Goal: Task Accomplishment & Management: Complete application form

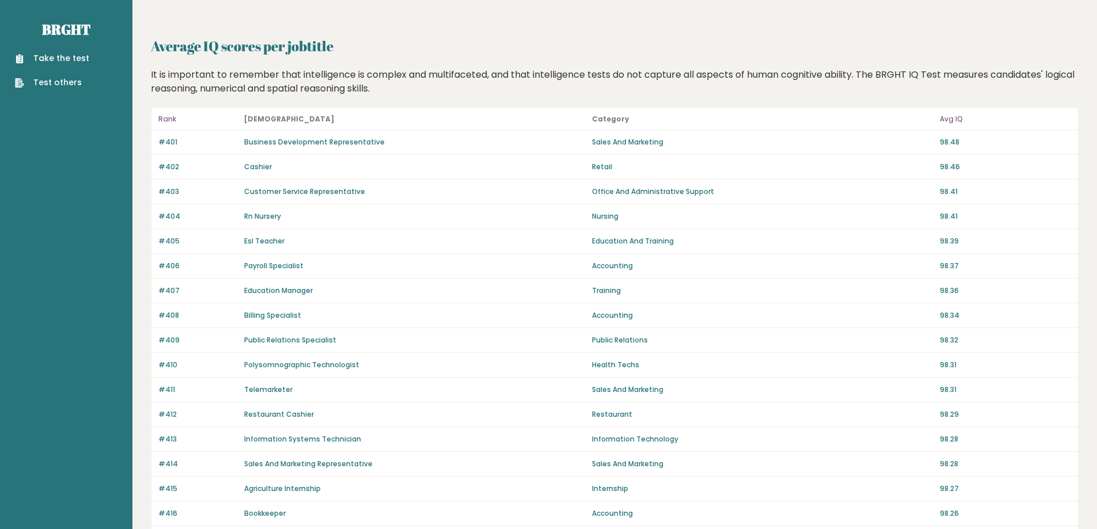
click at [38, 51] on div "Take the test Test others" at bounding box center [66, 64] width 114 height 50
click at [39, 51] on div "Take the test Test others" at bounding box center [66, 64] width 114 height 50
click at [42, 55] on link "Take the test" at bounding box center [52, 58] width 74 height 12
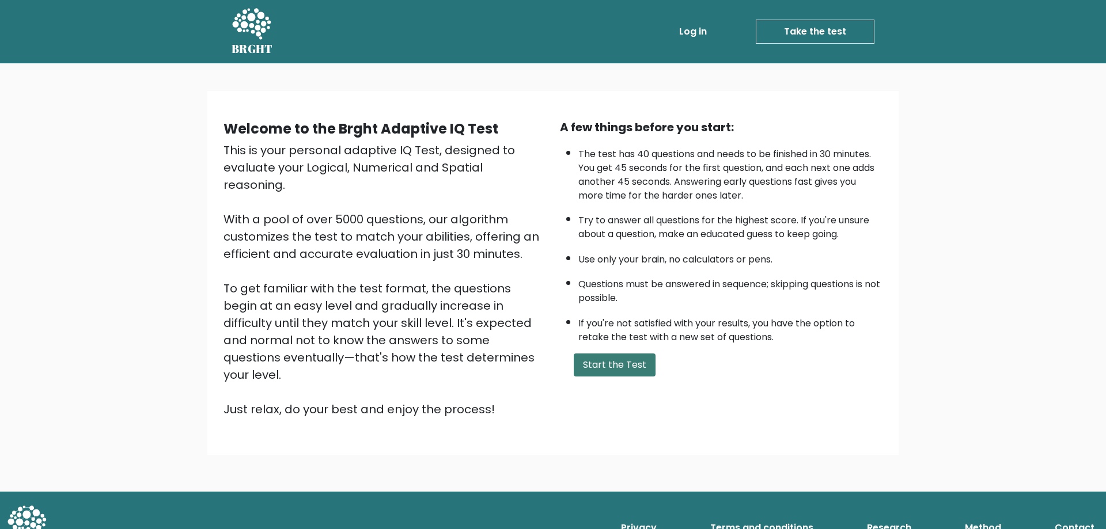
click at [602, 365] on button "Start the Test" at bounding box center [615, 365] width 82 height 23
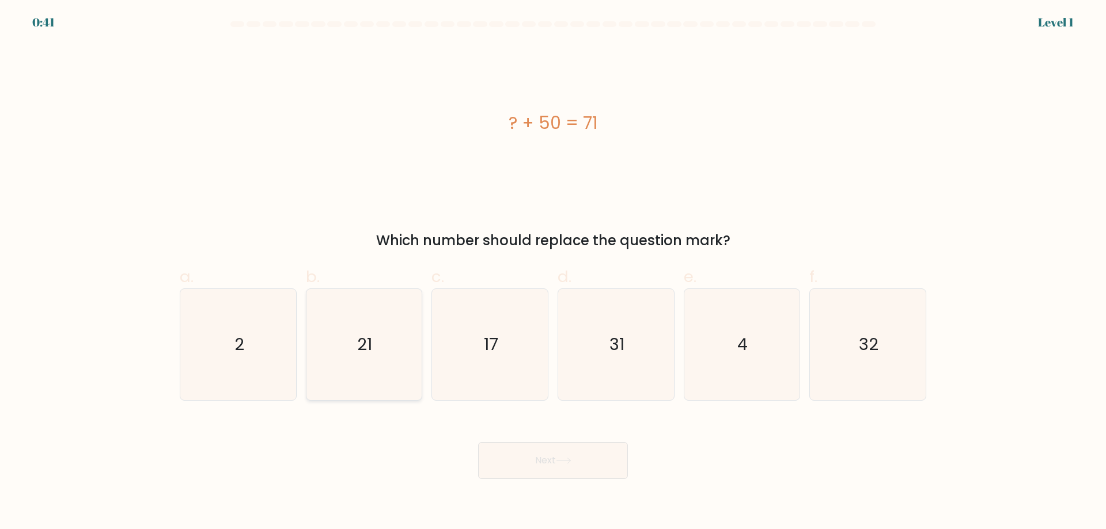
click at [379, 371] on icon "21" at bounding box center [363, 344] width 111 height 111
click at [553, 272] on input "b. 21" at bounding box center [553, 268] width 1 height 7
radio input "true"
click at [535, 458] on button "Next" at bounding box center [553, 460] width 150 height 37
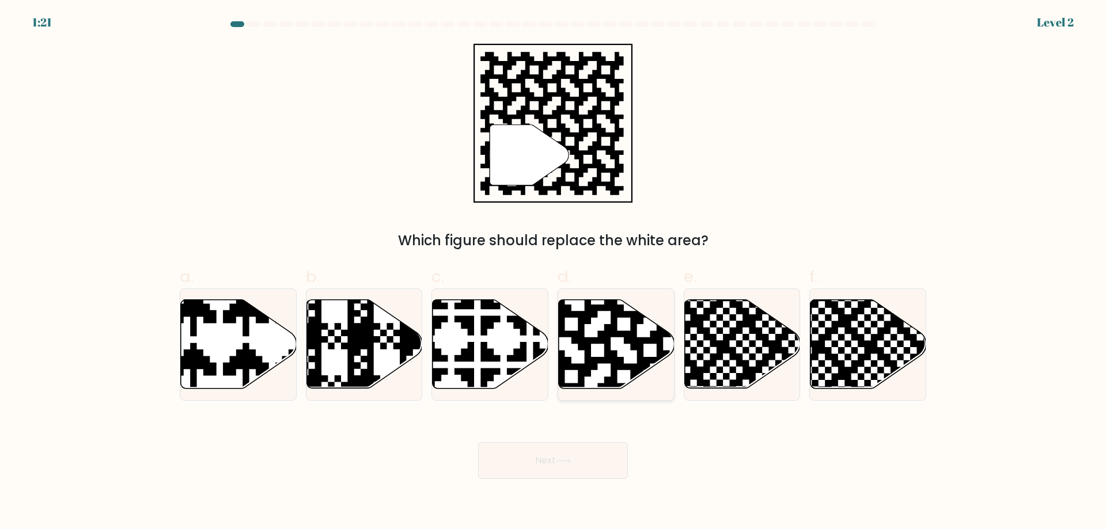
click at [608, 342] on icon at bounding box center [650, 298] width 210 height 210
click at [553, 272] on input "d." at bounding box center [553, 268] width 1 height 7
radio input "true"
click at [565, 464] on icon at bounding box center [564, 461] width 16 height 6
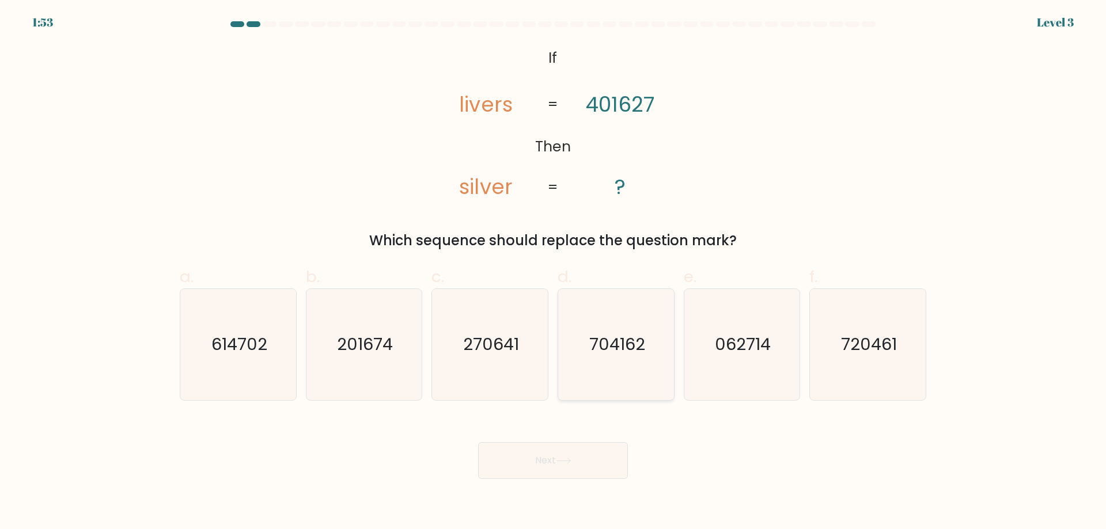
click at [608, 381] on icon "704162" at bounding box center [615, 344] width 111 height 111
click at [553, 272] on input "d. 704162" at bounding box center [553, 268] width 1 height 7
radio input "true"
click at [575, 460] on button "Next" at bounding box center [553, 460] width 150 height 37
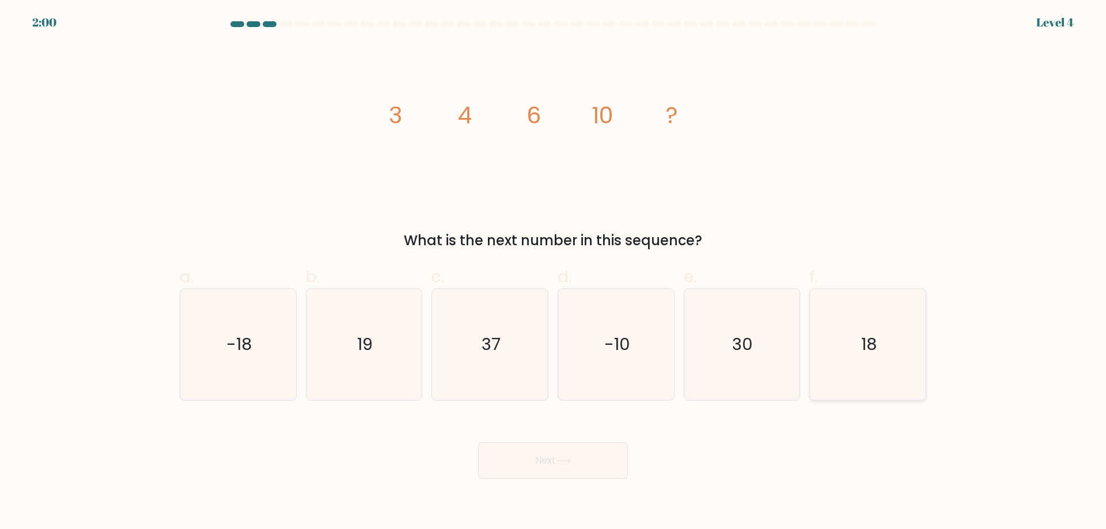
click at [851, 337] on icon "18" at bounding box center [867, 344] width 111 height 111
click at [553, 272] on input "f. 18" at bounding box center [553, 268] width 1 height 7
radio input "true"
click at [579, 457] on button "Next" at bounding box center [553, 460] width 150 height 37
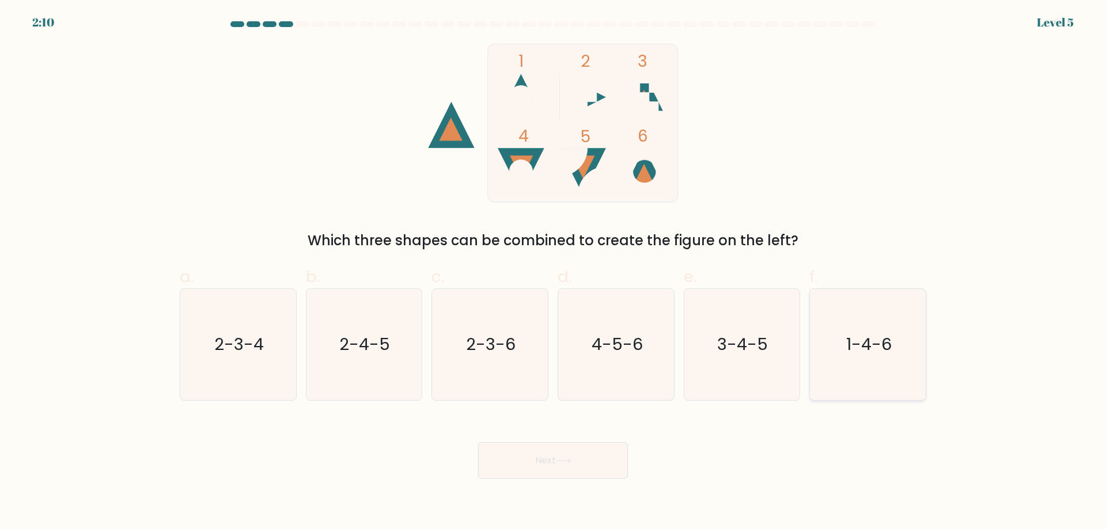
click at [868, 352] on text "1-4-6" at bounding box center [868, 344] width 45 height 23
click at [553, 272] on input "f. 1-4-6" at bounding box center [553, 268] width 1 height 7
radio input "true"
click at [559, 458] on icon at bounding box center [564, 461] width 16 height 6
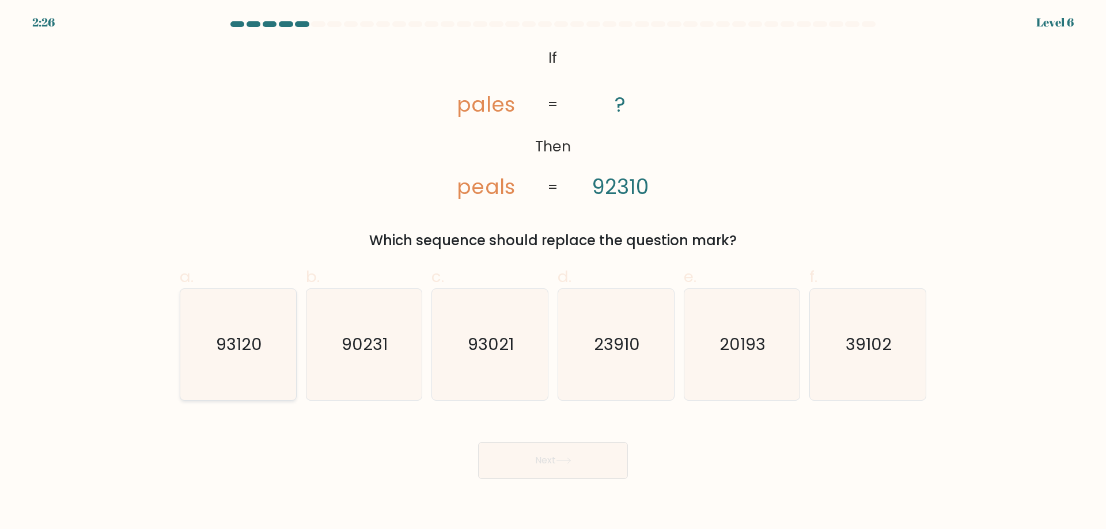
click at [248, 351] on text "93120" at bounding box center [239, 344] width 46 height 23
click at [553, 272] on input "a. 93120" at bounding box center [553, 268] width 1 height 7
radio input "true"
click at [540, 462] on button "Next" at bounding box center [553, 460] width 150 height 37
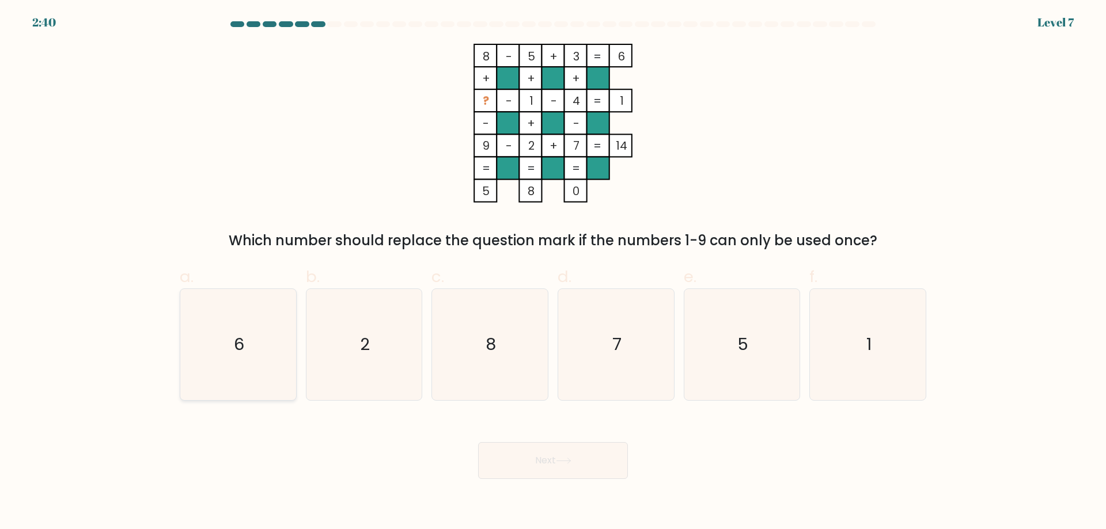
click at [225, 343] on icon "6" at bounding box center [238, 344] width 111 height 111
click at [553, 272] on input "a. 6" at bounding box center [553, 268] width 1 height 7
radio input "true"
click at [556, 466] on button "Next" at bounding box center [553, 460] width 150 height 37
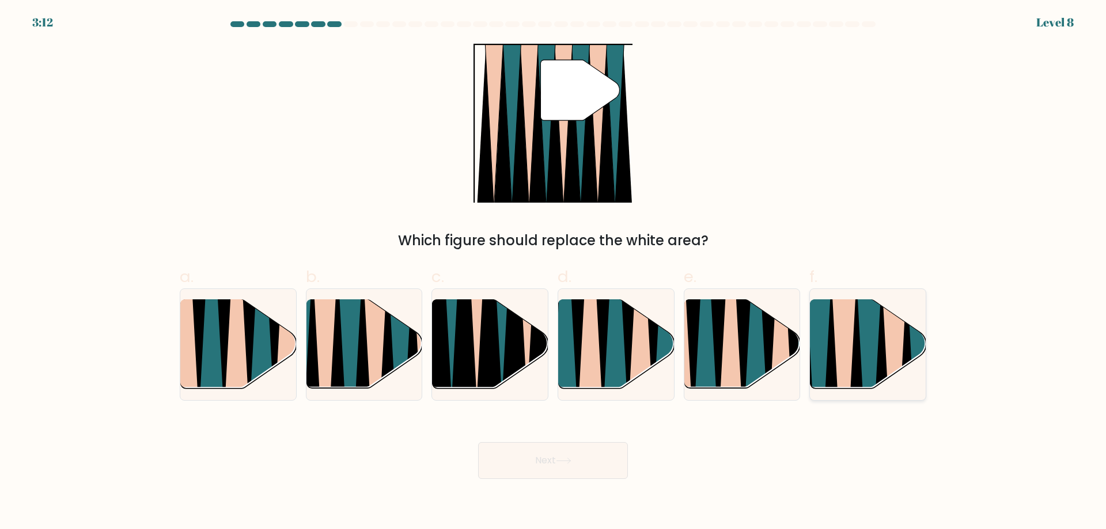
click at [853, 354] on icon at bounding box center [856, 394] width 25 height 230
click at [553, 272] on input "f." at bounding box center [553, 268] width 1 height 7
radio input "true"
click at [567, 469] on button "Next" at bounding box center [553, 460] width 150 height 37
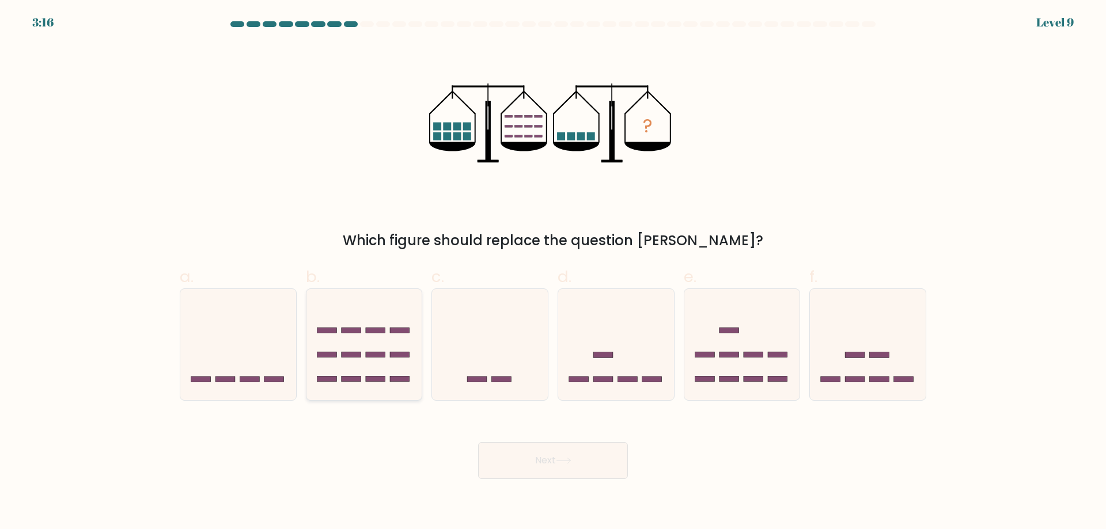
click at [371, 360] on icon at bounding box center [364, 345] width 116 height 96
click at [553, 272] on input "b." at bounding box center [553, 268] width 1 height 7
radio input "true"
click at [542, 461] on button "Next" at bounding box center [553, 460] width 150 height 37
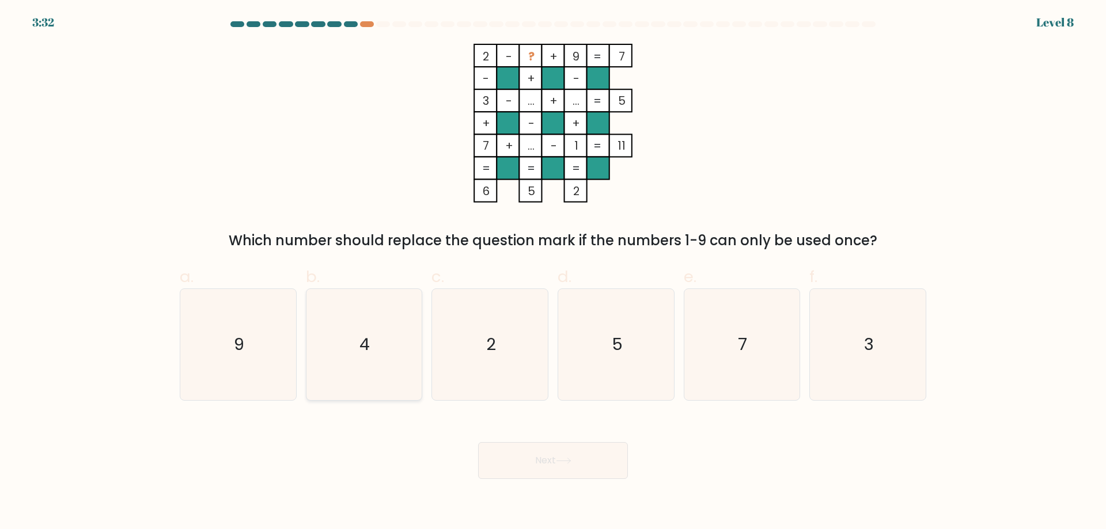
click at [366, 338] on text "4" at bounding box center [365, 344] width 10 height 23
click at [553, 272] on input "b. 4" at bounding box center [553, 268] width 1 height 7
radio input "true"
click at [576, 472] on button "Next" at bounding box center [553, 460] width 150 height 37
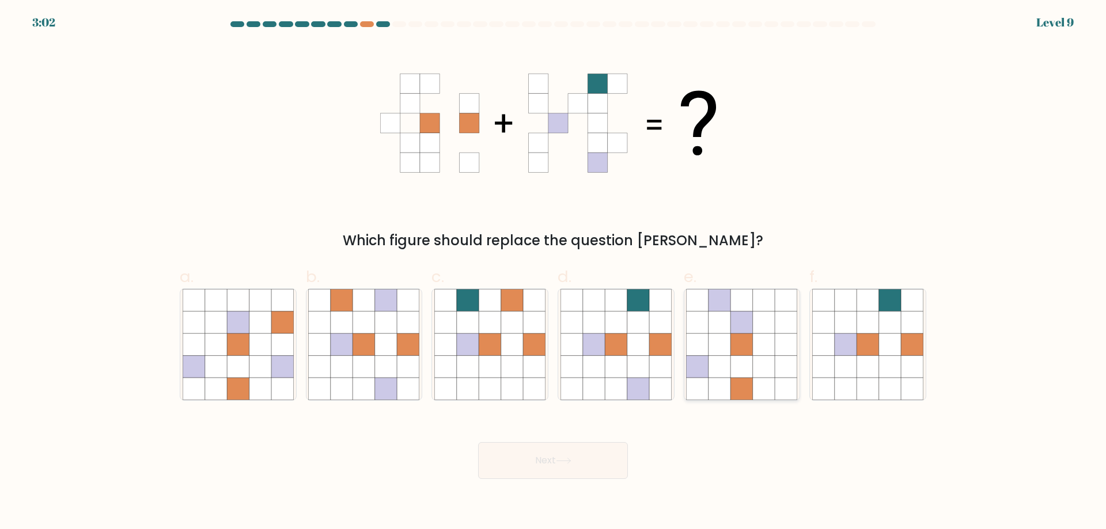
click at [749, 344] on icon at bounding box center [742, 344] width 22 height 22
click at [553, 272] on input "e." at bounding box center [553, 268] width 1 height 7
radio input "true"
click at [585, 457] on button "Next" at bounding box center [553, 460] width 150 height 37
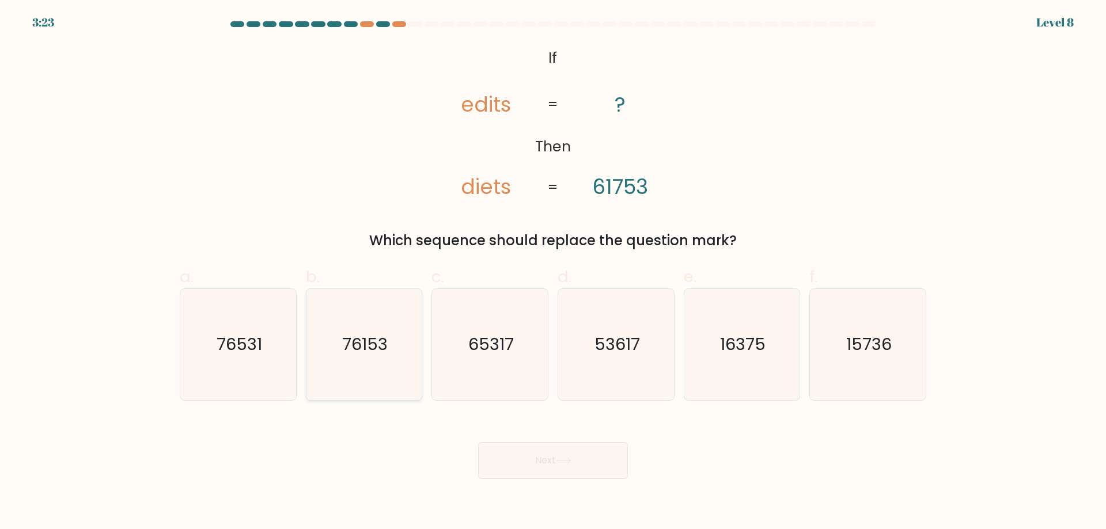
click at [357, 349] on text "76153" at bounding box center [364, 344] width 45 height 23
click at [553, 272] on input "b. 76153" at bounding box center [553, 268] width 1 height 7
radio input "true"
click at [548, 466] on button "Next" at bounding box center [553, 460] width 150 height 37
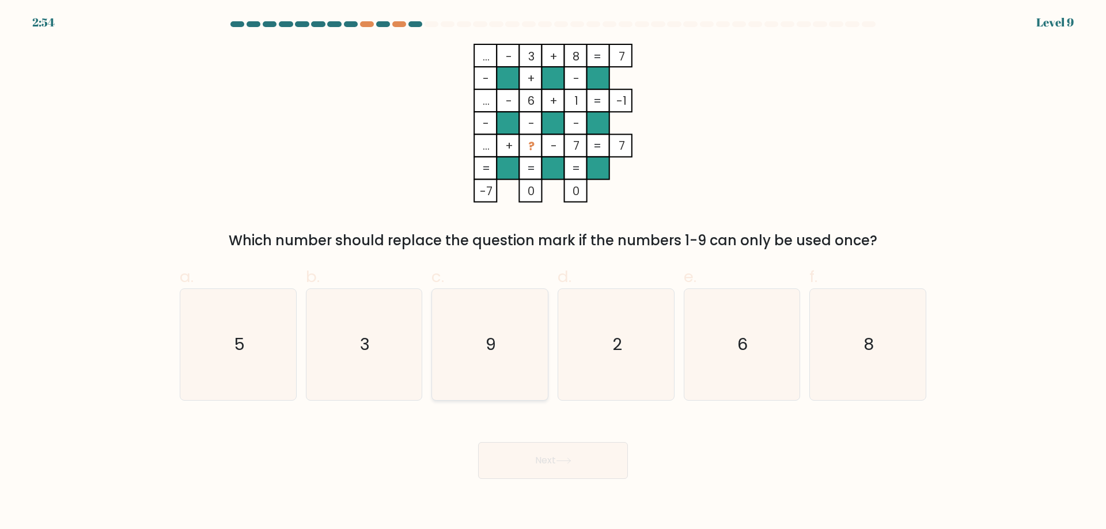
click at [498, 332] on icon "9" at bounding box center [489, 344] width 111 height 111
click at [553, 272] on input "c. 9" at bounding box center [553, 268] width 1 height 7
radio input "true"
click at [548, 465] on button "Next" at bounding box center [553, 460] width 150 height 37
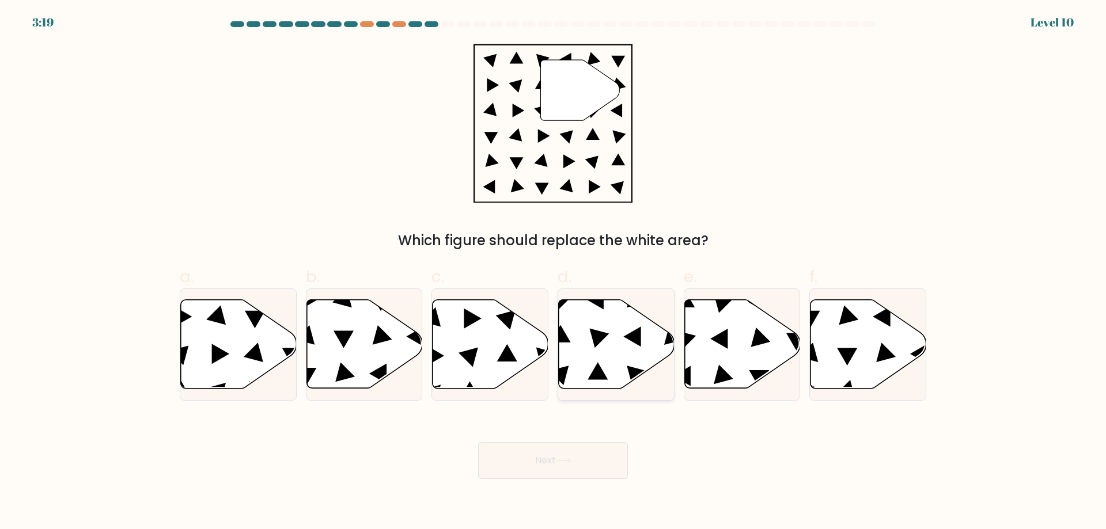
click at [633, 333] on icon at bounding box center [631, 336] width 17 height 20
click at [553, 272] on input "d." at bounding box center [553, 268] width 1 height 7
radio input "true"
click at [560, 465] on button "Next" at bounding box center [553, 460] width 150 height 37
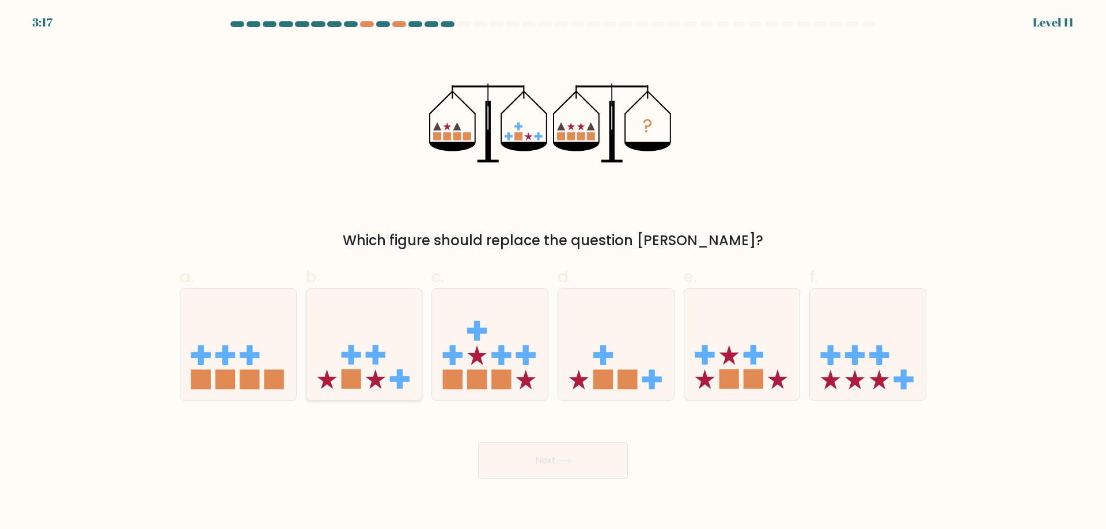
click at [355, 366] on icon at bounding box center [364, 345] width 116 height 96
click at [553, 272] on input "b." at bounding box center [553, 268] width 1 height 7
radio input "true"
click at [538, 454] on button "Next" at bounding box center [553, 460] width 150 height 37
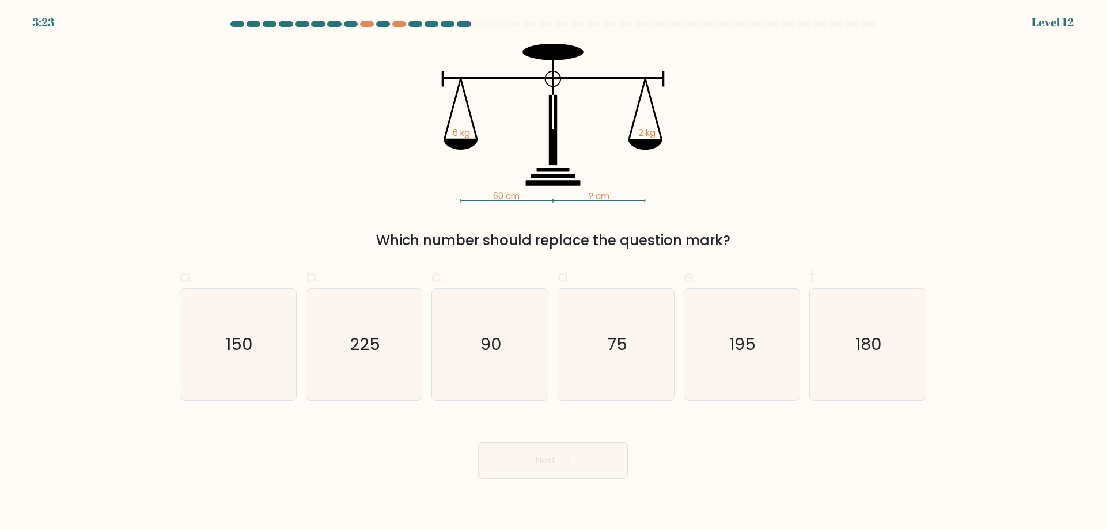
click at [40, 324] on form at bounding box center [553, 250] width 1106 height 458
click at [645, 361] on icon "75" at bounding box center [615, 344] width 111 height 111
click at [553, 272] on input "d. 75" at bounding box center [553, 268] width 1 height 7
radio input "true"
click at [578, 456] on button "Next" at bounding box center [553, 460] width 150 height 37
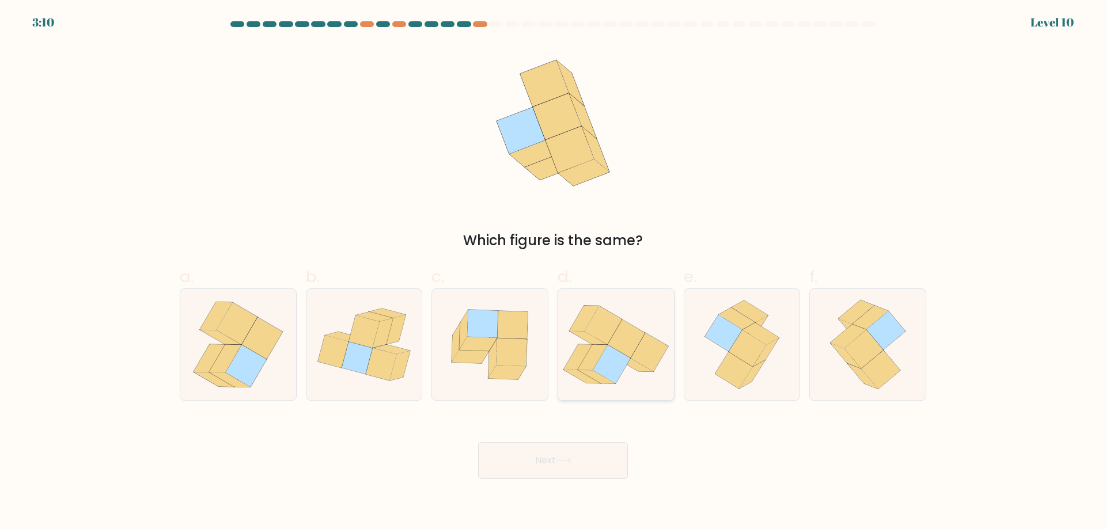
click at [614, 363] on icon at bounding box center [611, 364] width 37 height 39
click at [553, 272] on input "d." at bounding box center [553, 268] width 1 height 7
radio input "true"
click at [560, 459] on icon at bounding box center [564, 461] width 16 height 6
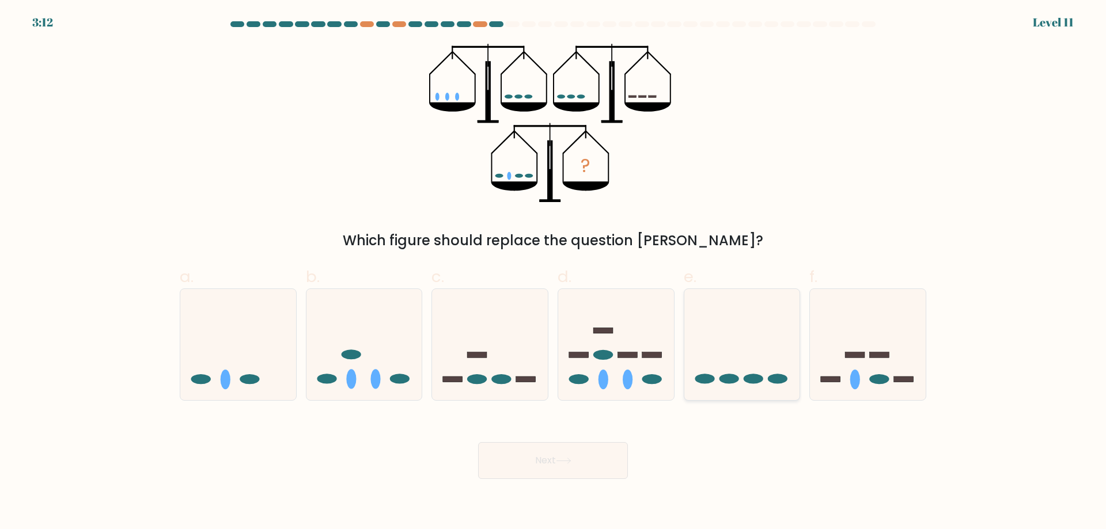
click at [755, 345] on icon at bounding box center [742, 345] width 116 height 96
click at [553, 272] on input "e." at bounding box center [553, 268] width 1 height 7
radio input "true"
click at [581, 460] on button "Next" at bounding box center [553, 460] width 150 height 37
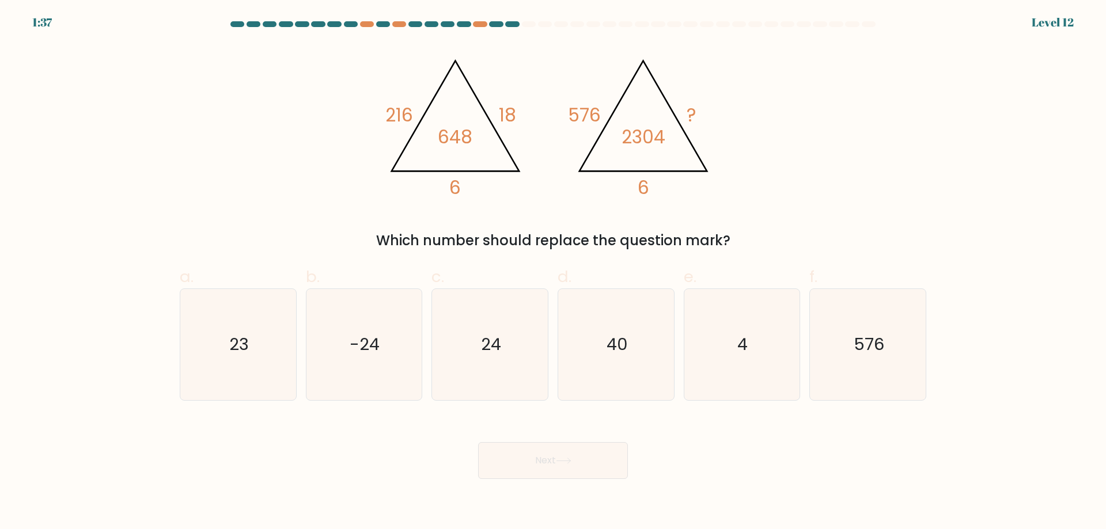
click at [107, 460] on form at bounding box center [553, 250] width 1106 height 458
click at [777, 451] on div "Next" at bounding box center [553, 447] width 760 height 64
click at [501, 354] on icon "24" at bounding box center [489, 344] width 111 height 111
click at [553, 272] on input "c. 24" at bounding box center [553, 268] width 1 height 7
radio input "true"
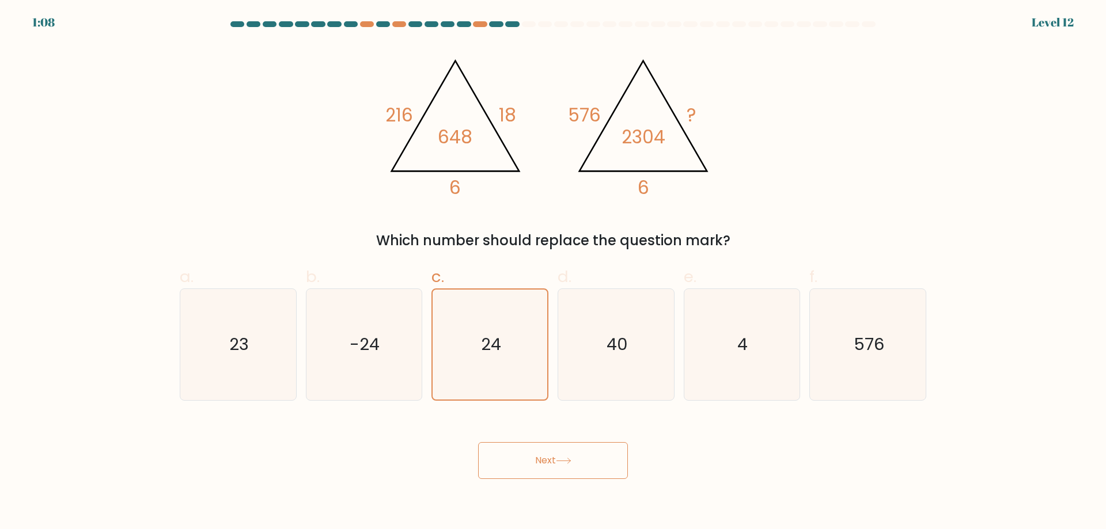
click at [555, 457] on button "Next" at bounding box center [553, 460] width 150 height 37
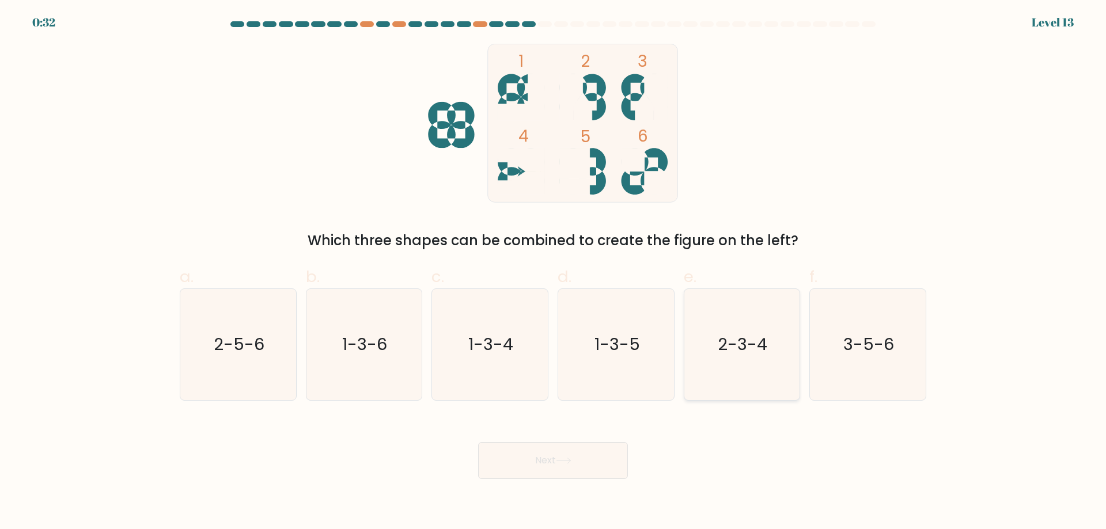
click at [739, 346] on text "2-3-4" at bounding box center [743, 344] width 50 height 23
click at [553, 272] on input "e. 2-3-4" at bounding box center [553, 268] width 1 height 7
radio input "true"
click at [572, 472] on button "Next" at bounding box center [553, 460] width 150 height 37
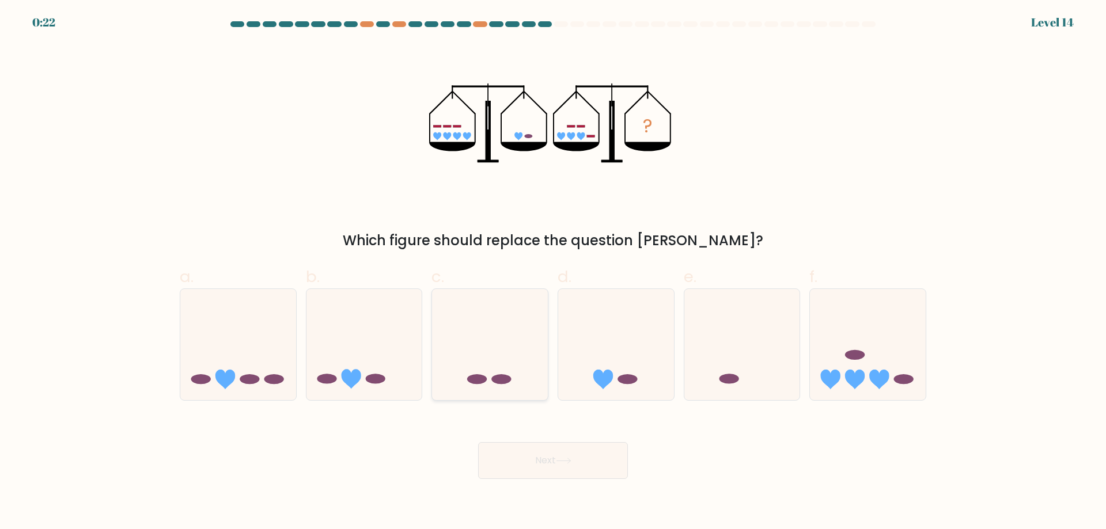
click at [503, 351] on icon at bounding box center [490, 345] width 116 height 96
click at [553, 272] on input "c." at bounding box center [553, 268] width 1 height 7
radio input "true"
click at [590, 457] on button "Next" at bounding box center [553, 460] width 150 height 37
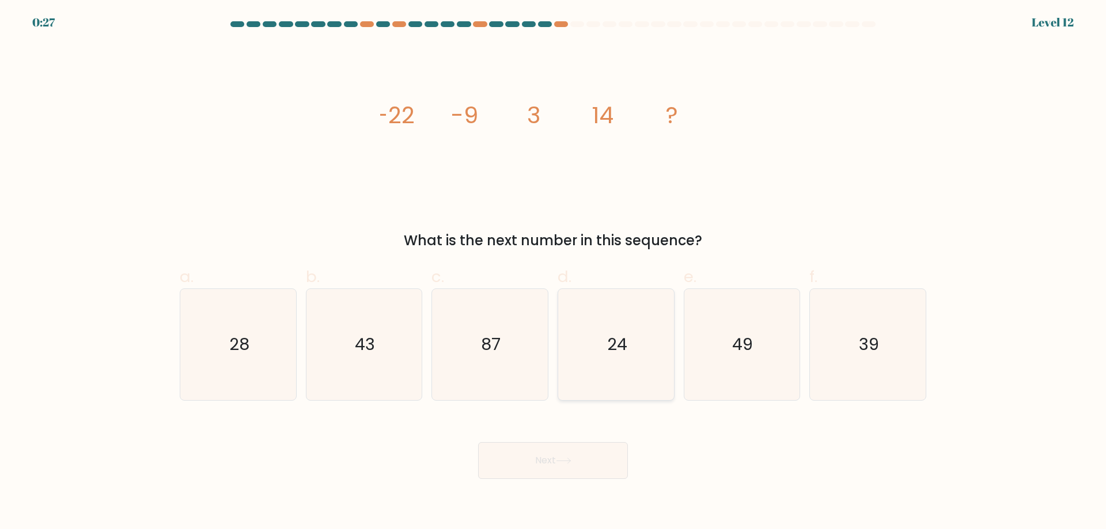
click at [616, 353] on text "24" at bounding box center [617, 344] width 20 height 23
click at [553, 272] on input "d. 24" at bounding box center [553, 268] width 1 height 7
radio input "true"
click at [551, 460] on button "Next" at bounding box center [553, 460] width 150 height 37
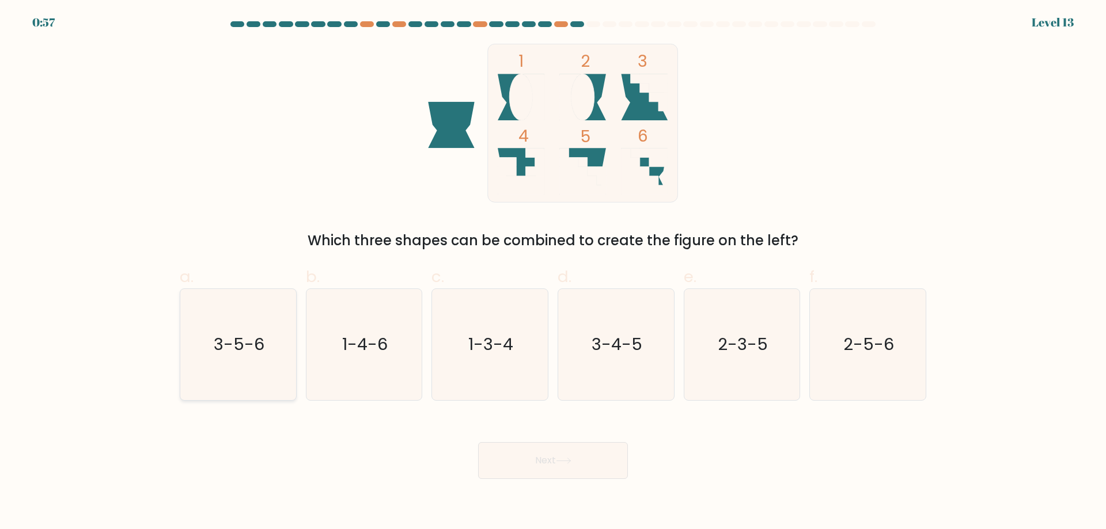
click at [223, 355] on text "3-5-6" at bounding box center [239, 344] width 51 height 23
click at [553, 272] on input "a. 3-5-6" at bounding box center [553, 268] width 1 height 7
radio input "true"
click at [540, 463] on button "Next" at bounding box center [553, 460] width 150 height 37
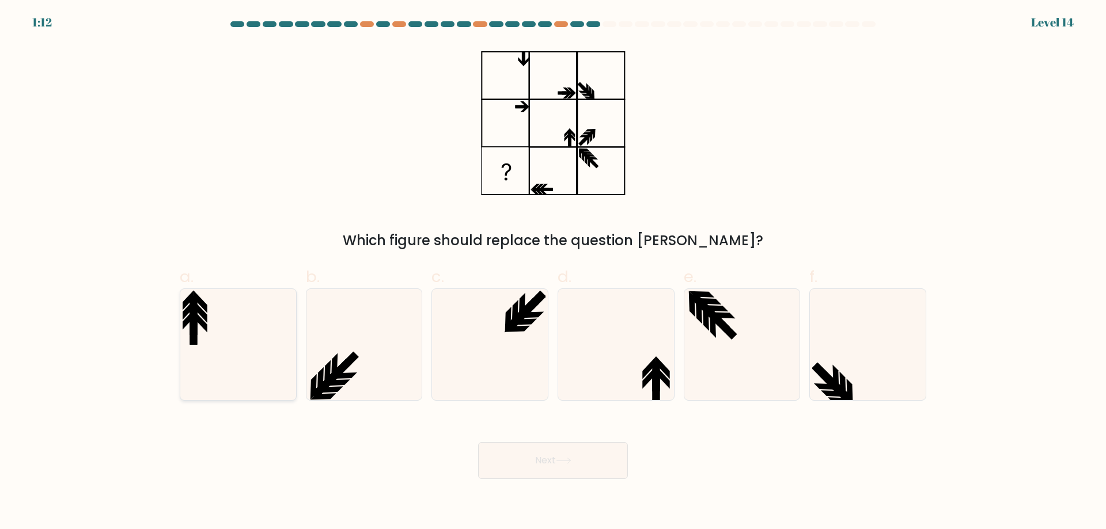
click at [234, 329] on icon at bounding box center [238, 344] width 111 height 111
click at [553, 272] on input "a." at bounding box center [553, 268] width 1 height 7
radio input "true"
click at [534, 463] on button "Next" at bounding box center [553, 460] width 150 height 37
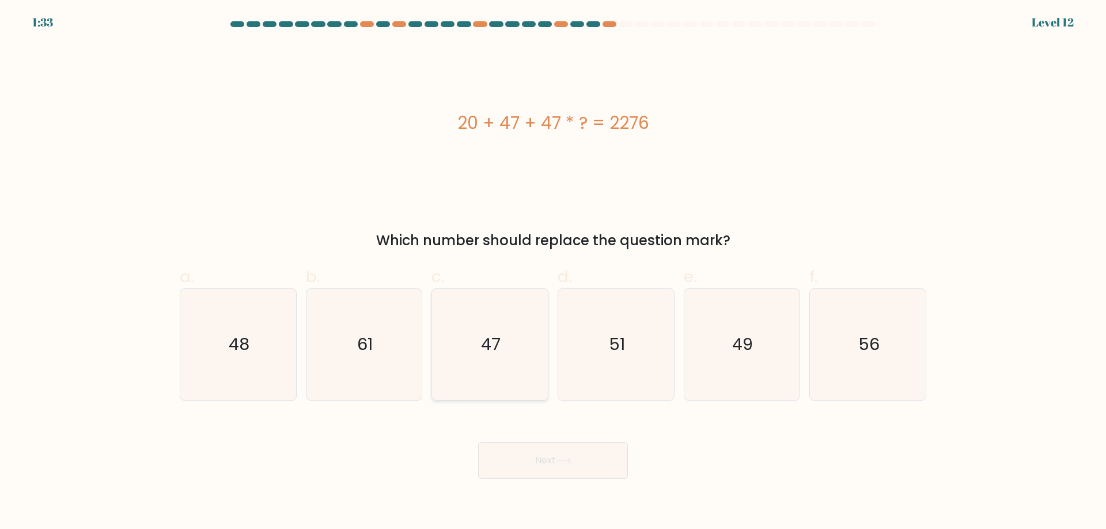
click at [496, 342] on text "47" at bounding box center [491, 344] width 20 height 23
click at [553, 272] on input "c. 47" at bounding box center [553, 268] width 1 height 7
radio input "true"
click at [548, 461] on button "Next" at bounding box center [553, 460] width 150 height 37
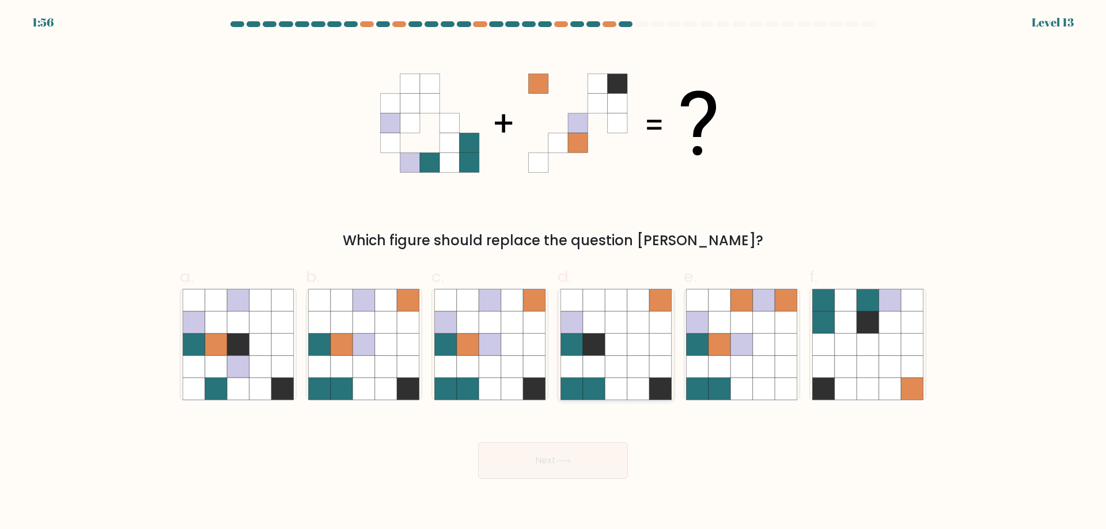
click at [639, 364] on icon at bounding box center [638, 367] width 22 height 22
click at [553, 272] on input "d." at bounding box center [553, 268] width 1 height 7
radio input "true"
click at [492, 348] on icon at bounding box center [490, 344] width 22 height 22
click at [553, 272] on input "c." at bounding box center [553, 268] width 1 height 7
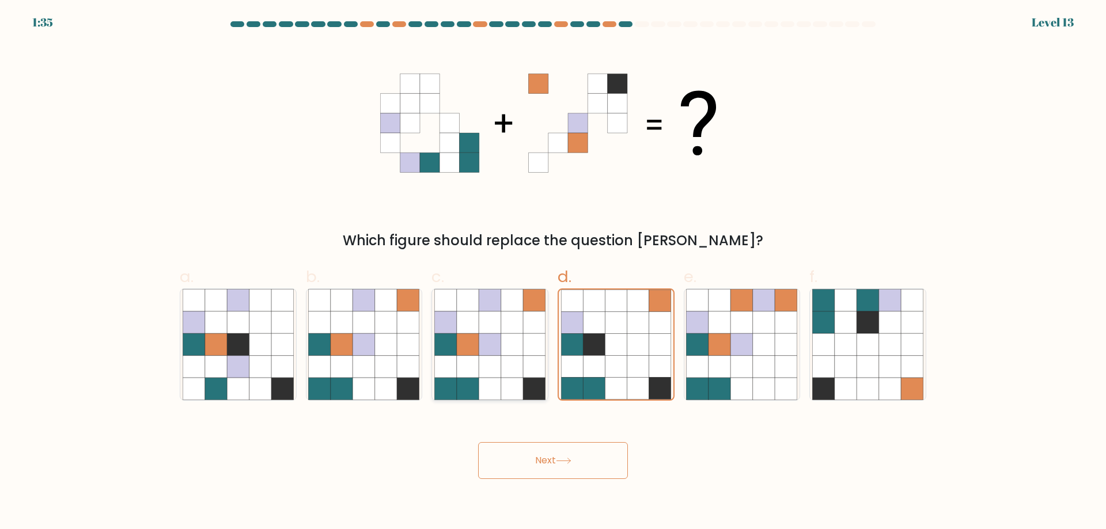
radio input "true"
click at [580, 464] on button "Next" at bounding box center [553, 460] width 150 height 37
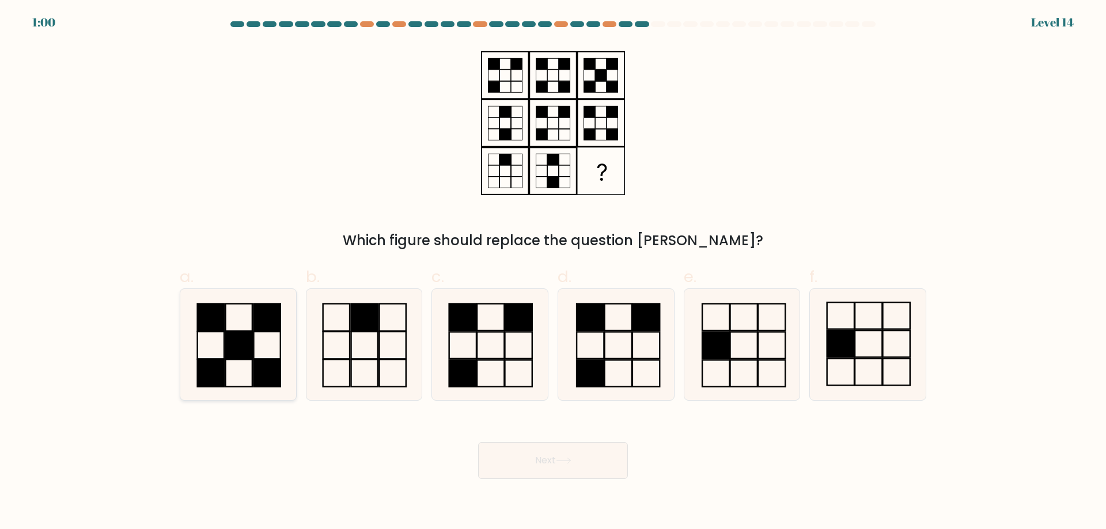
click at [239, 350] on rect at bounding box center [238, 345] width 26 height 27
click at [553, 272] on input "a." at bounding box center [553, 268] width 1 height 7
radio input "true"
click at [564, 466] on button "Next" at bounding box center [553, 460] width 150 height 37
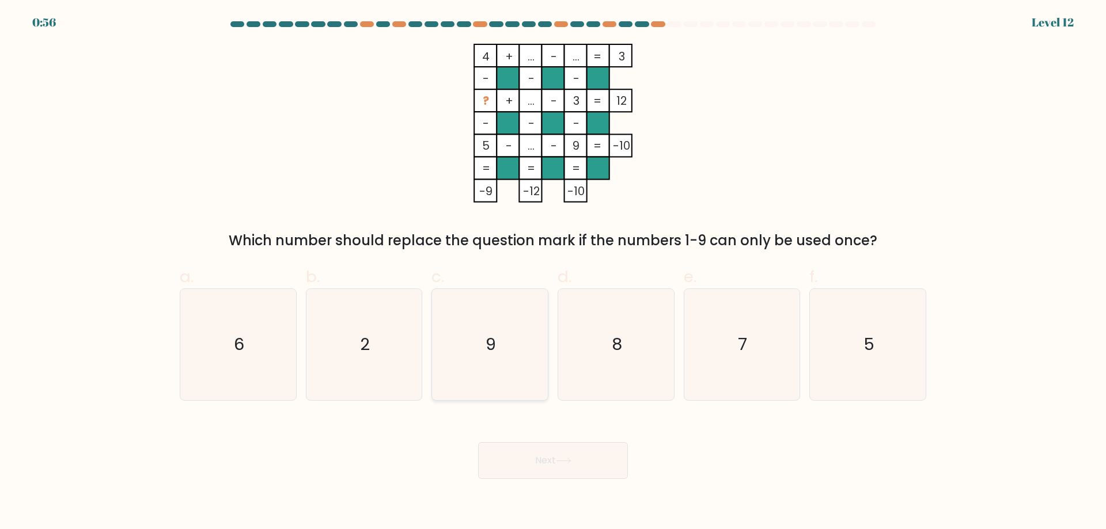
click at [504, 341] on icon "9" at bounding box center [489, 344] width 111 height 111
click at [553, 272] on input "c. 9" at bounding box center [553, 268] width 1 height 7
radio input "true"
click at [582, 463] on button "Next" at bounding box center [553, 460] width 150 height 37
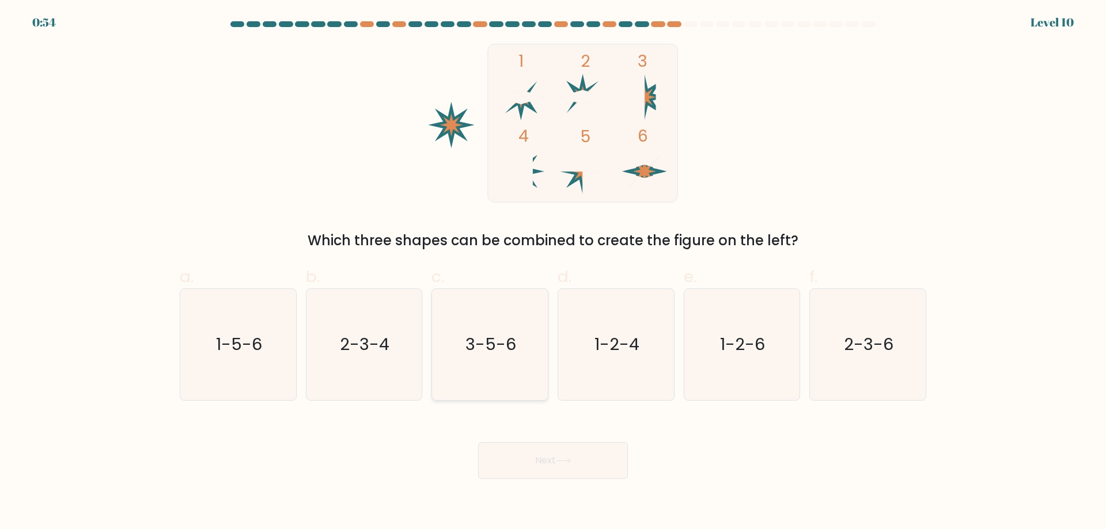
click at [504, 346] on text "3-5-6" at bounding box center [491, 344] width 51 height 23
click at [553, 272] on input "c. 3-5-6" at bounding box center [553, 268] width 1 height 7
radio input "true"
click at [553, 453] on button "Next" at bounding box center [553, 460] width 150 height 37
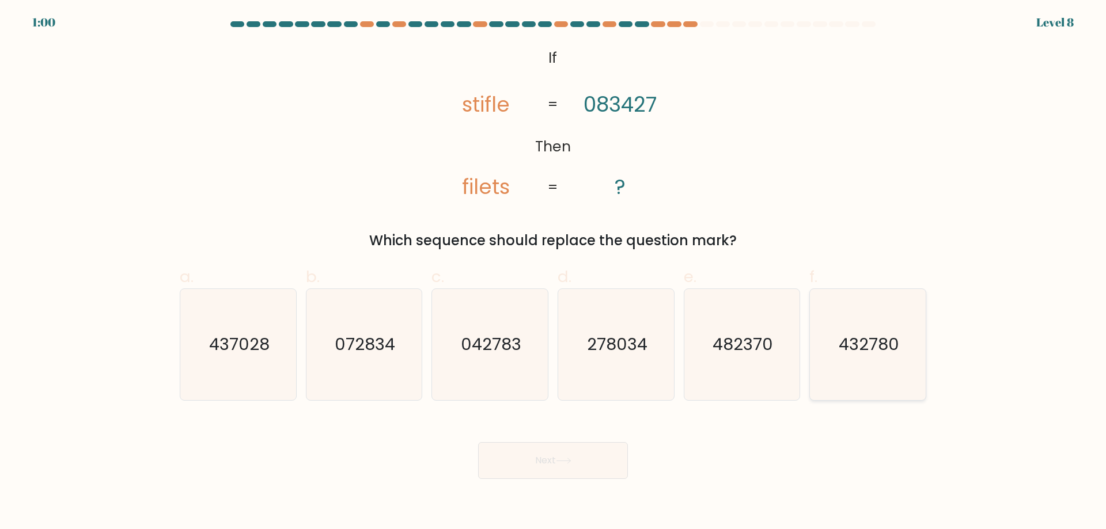
click at [882, 358] on icon "432780" at bounding box center [867, 344] width 111 height 111
click at [553, 272] on input "f. 432780" at bounding box center [553, 268] width 1 height 7
radio input "true"
click at [596, 454] on button "Next" at bounding box center [553, 460] width 150 height 37
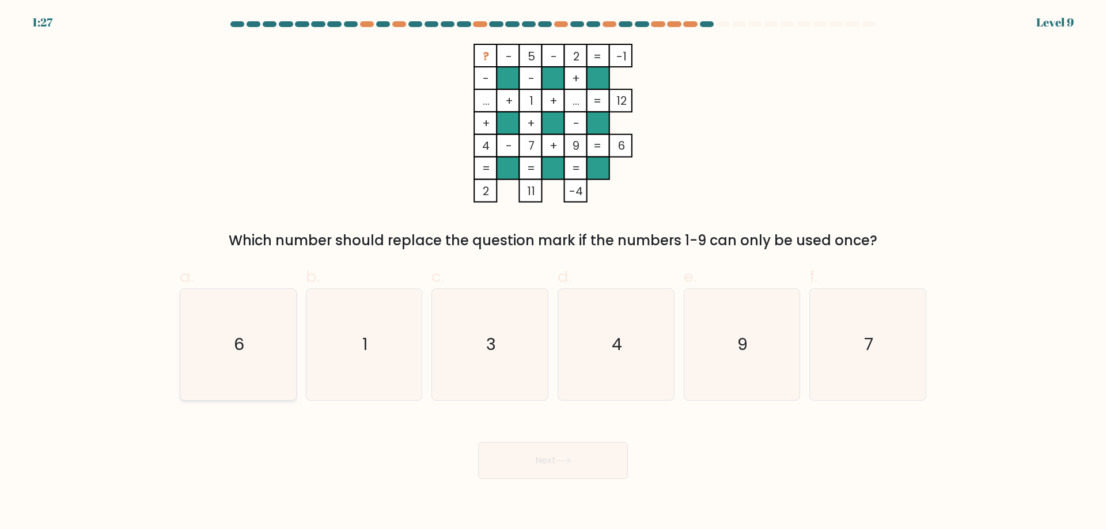
click at [258, 356] on icon "6" at bounding box center [238, 344] width 111 height 111
click at [553, 272] on input "a. 6" at bounding box center [553, 268] width 1 height 7
radio input "true"
click at [552, 460] on button "Next" at bounding box center [553, 460] width 150 height 37
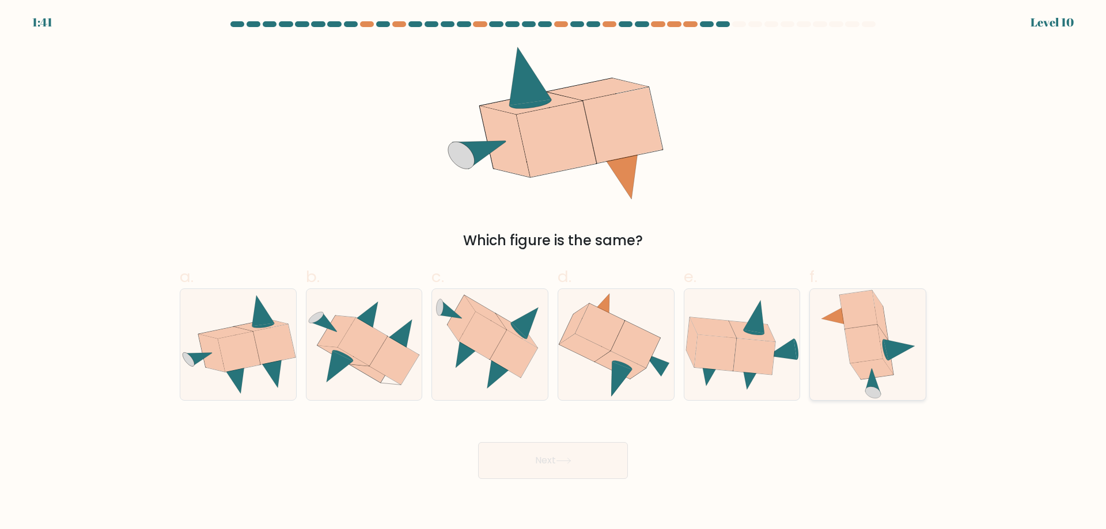
click at [882, 319] on icon at bounding box center [880, 315] width 16 height 49
click at [553, 272] on input "f." at bounding box center [553, 268] width 1 height 7
radio input "true"
click at [589, 458] on button "Next" at bounding box center [553, 460] width 150 height 37
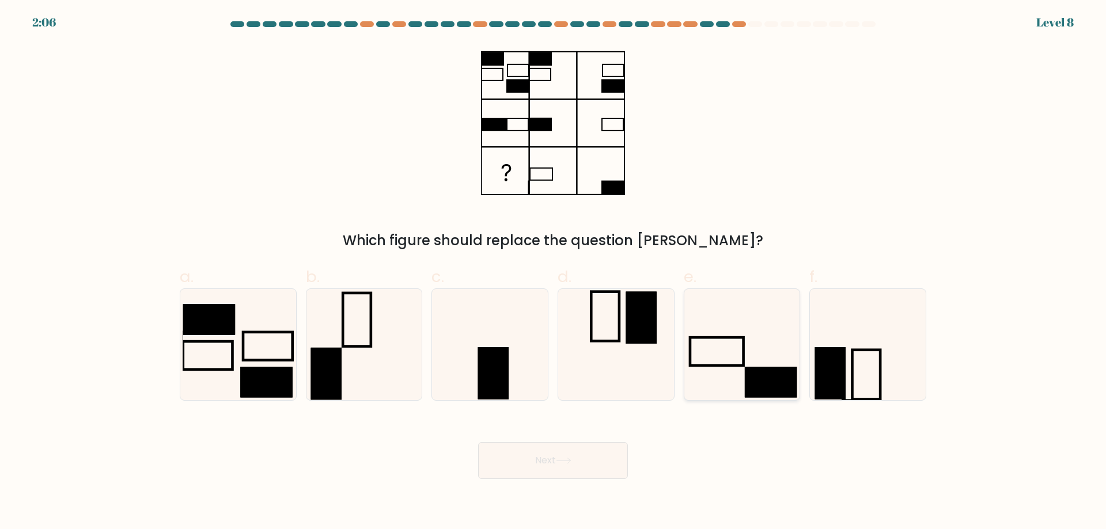
click at [715, 360] on icon at bounding box center [741, 344] width 111 height 111
click at [553, 272] on input "e." at bounding box center [553, 268] width 1 height 7
radio input "true"
click at [561, 459] on icon at bounding box center [564, 461] width 16 height 6
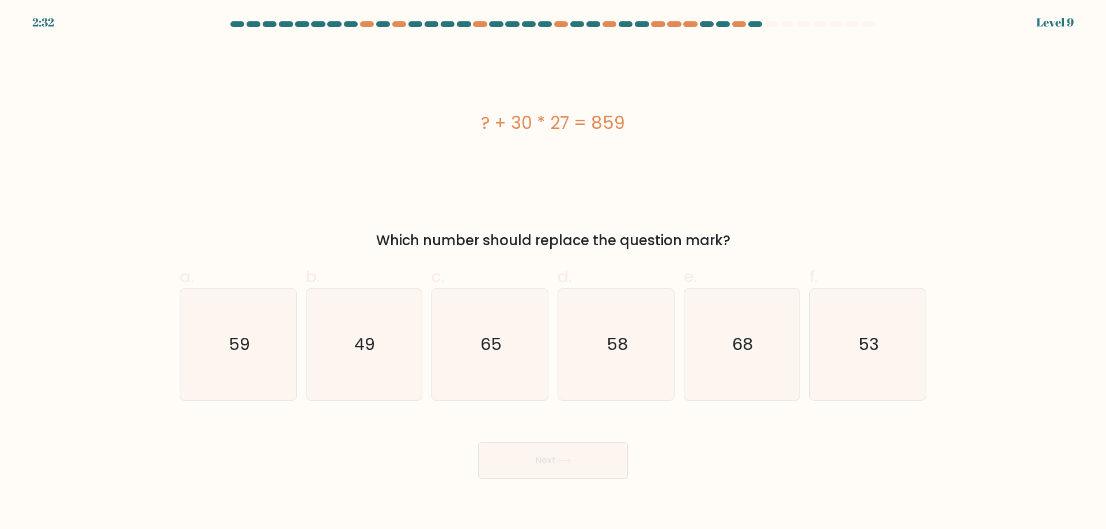
click at [52, 352] on form "a." at bounding box center [553, 250] width 1106 height 458
click at [365, 354] on text "49" at bounding box center [365, 344] width 21 height 23
click at [553, 272] on input "b. 49" at bounding box center [553, 268] width 1 height 7
radio input "true"
click at [545, 453] on button "Next" at bounding box center [553, 460] width 150 height 37
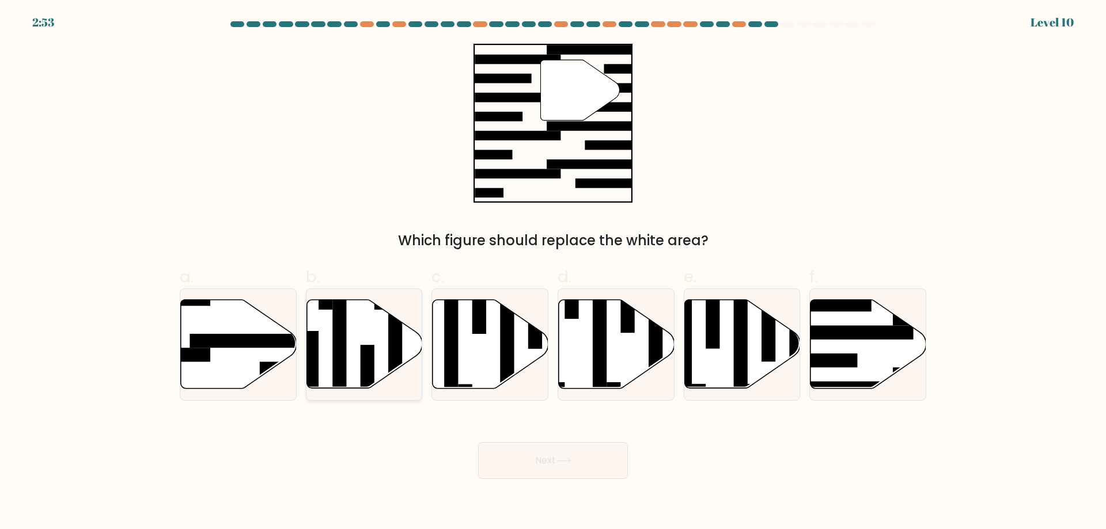
click at [367, 331] on icon at bounding box center [364, 344] width 116 height 89
click at [553, 272] on input "b." at bounding box center [553, 268] width 1 height 7
radio input "true"
click at [545, 470] on button "Next" at bounding box center [553, 460] width 150 height 37
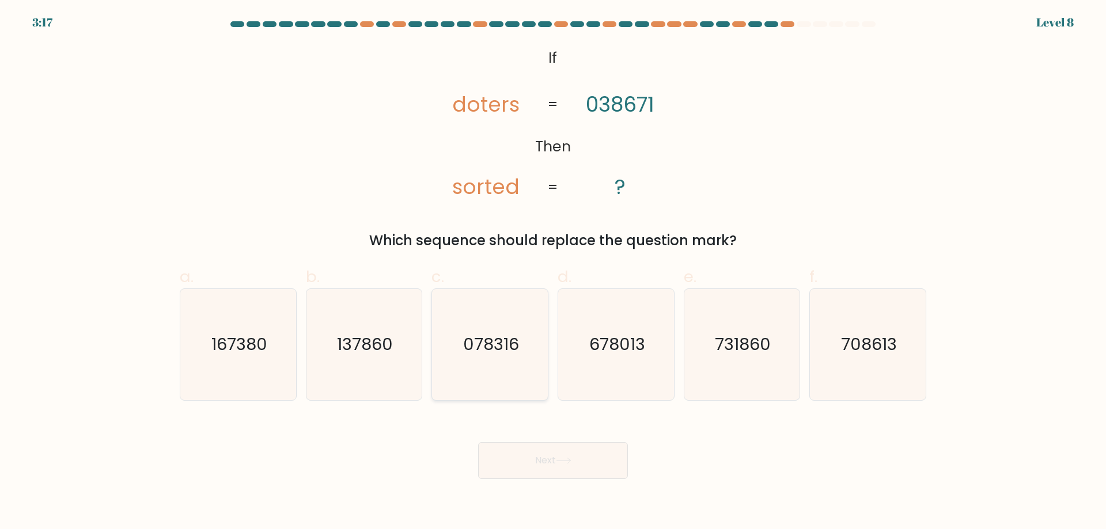
click at [515, 341] on text "078316" at bounding box center [491, 344] width 56 height 23
click at [553, 272] on input "c. 078316" at bounding box center [553, 268] width 1 height 7
radio input "true"
click at [383, 343] on text "137860" at bounding box center [365, 344] width 56 height 23
click at [553, 272] on input "b. 137860" at bounding box center [553, 268] width 1 height 7
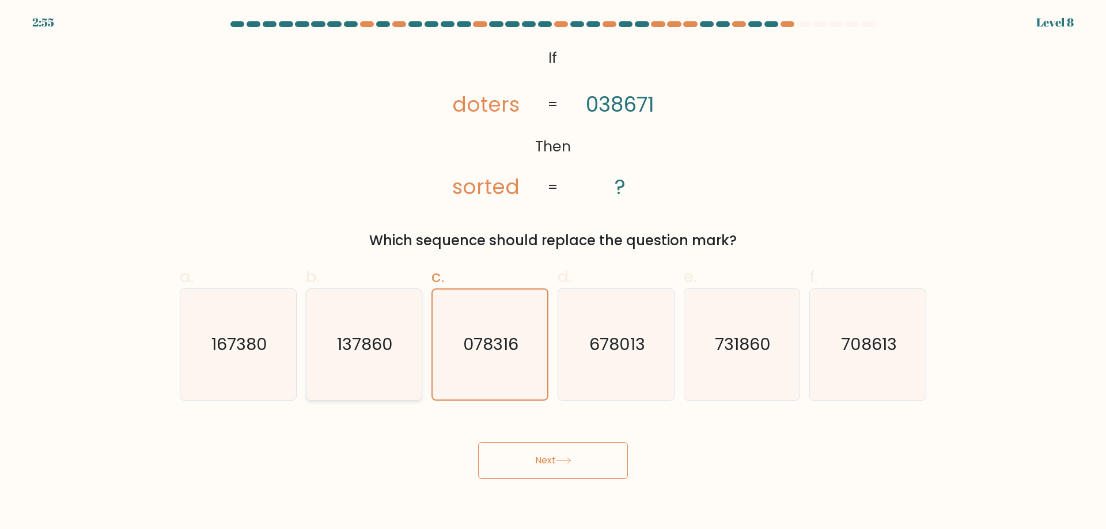
radio input "true"
click at [605, 464] on button "Next" at bounding box center [553, 460] width 150 height 37
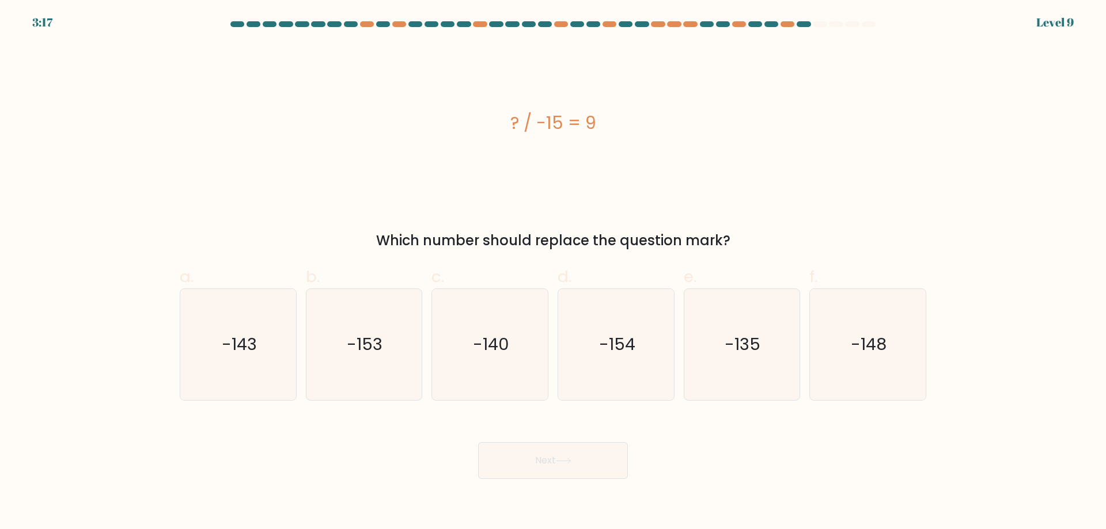
click at [108, 432] on form "a." at bounding box center [553, 250] width 1106 height 458
click at [724, 360] on icon "-135" at bounding box center [741, 344] width 111 height 111
click at [553, 272] on input "e. -135" at bounding box center [553, 268] width 1 height 7
radio input "true"
click at [565, 455] on button "Next" at bounding box center [553, 460] width 150 height 37
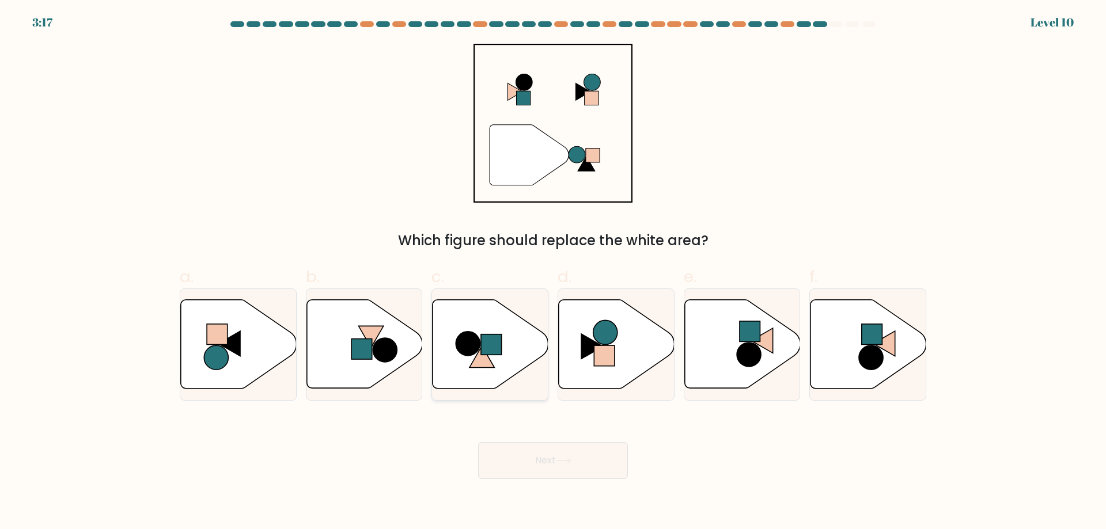
click at [488, 329] on icon at bounding box center [490, 344] width 116 height 89
click at [553, 272] on input "c." at bounding box center [553, 268] width 1 height 7
radio input "true"
click at [563, 460] on icon at bounding box center [564, 461] width 16 height 6
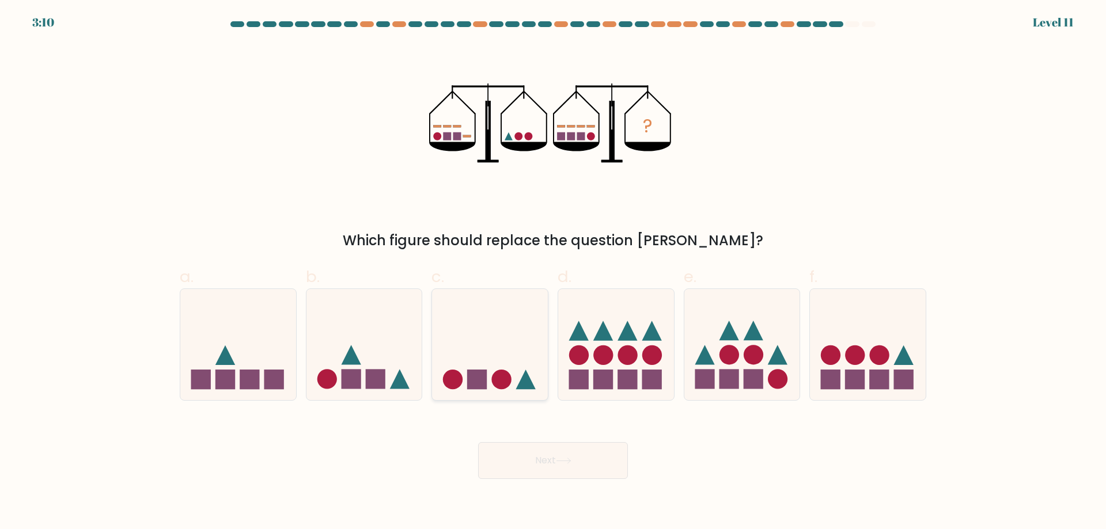
drag, startPoint x: 473, startPoint y: 338, endPoint x: 481, endPoint y: 400, distance: 62.1
click at [477, 339] on icon at bounding box center [490, 345] width 116 height 96
click at [553, 272] on input "c." at bounding box center [553, 268] width 1 height 7
radio input "true"
click at [566, 472] on button "Next" at bounding box center [553, 460] width 150 height 37
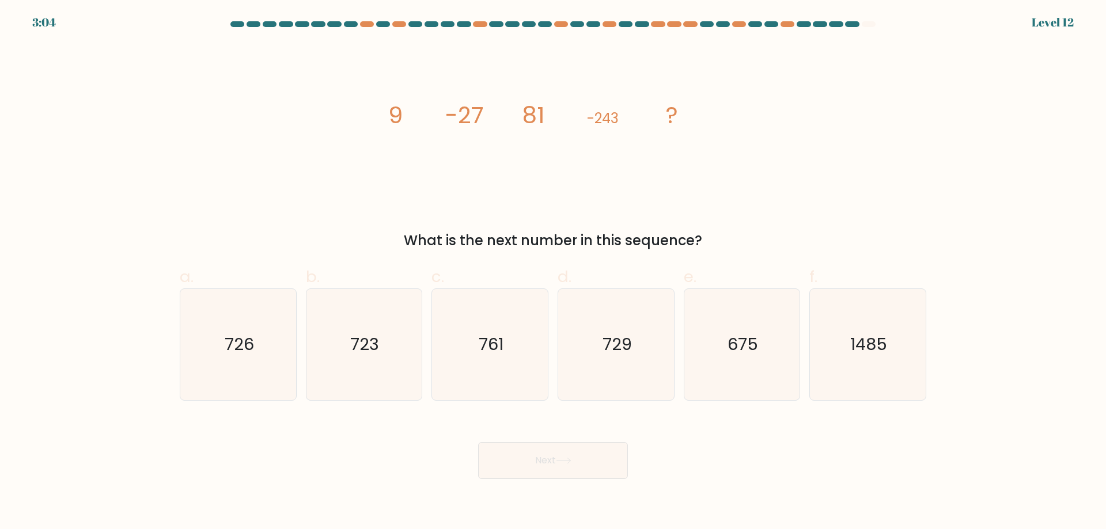
click at [152, 445] on form at bounding box center [553, 250] width 1106 height 458
click at [587, 360] on icon "729" at bounding box center [615, 344] width 111 height 111
click at [553, 272] on input "d. 729" at bounding box center [553, 268] width 1 height 7
radio input "true"
click at [564, 459] on icon at bounding box center [564, 461] width 16 height 6
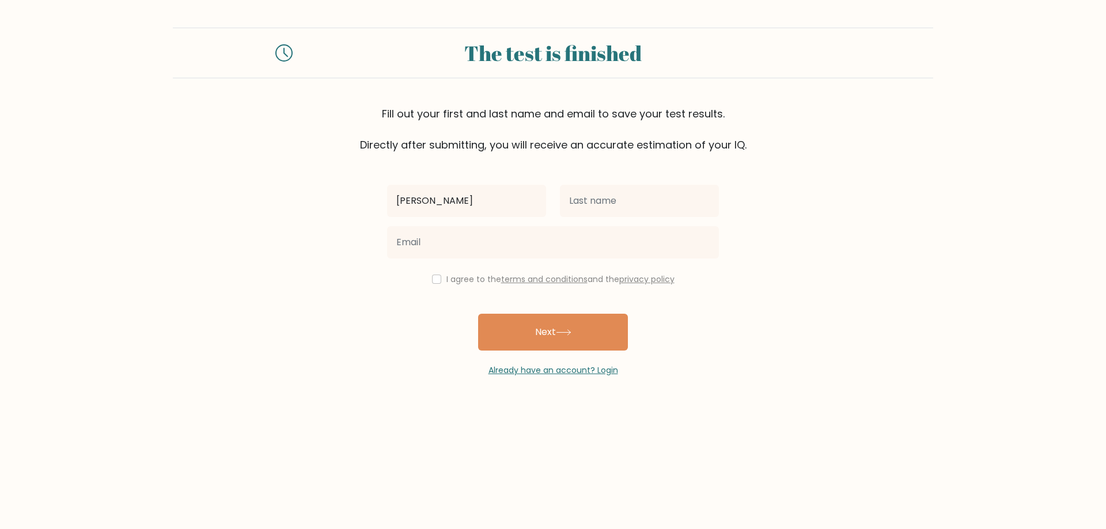
type input "Adam"
type input "Mans"
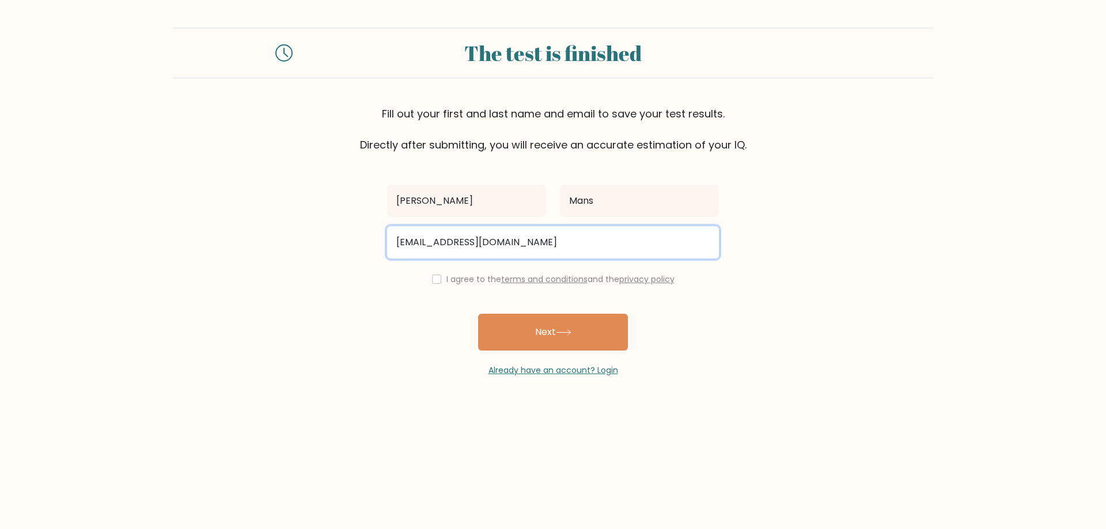
type input "theincarnateone@gmail.com"
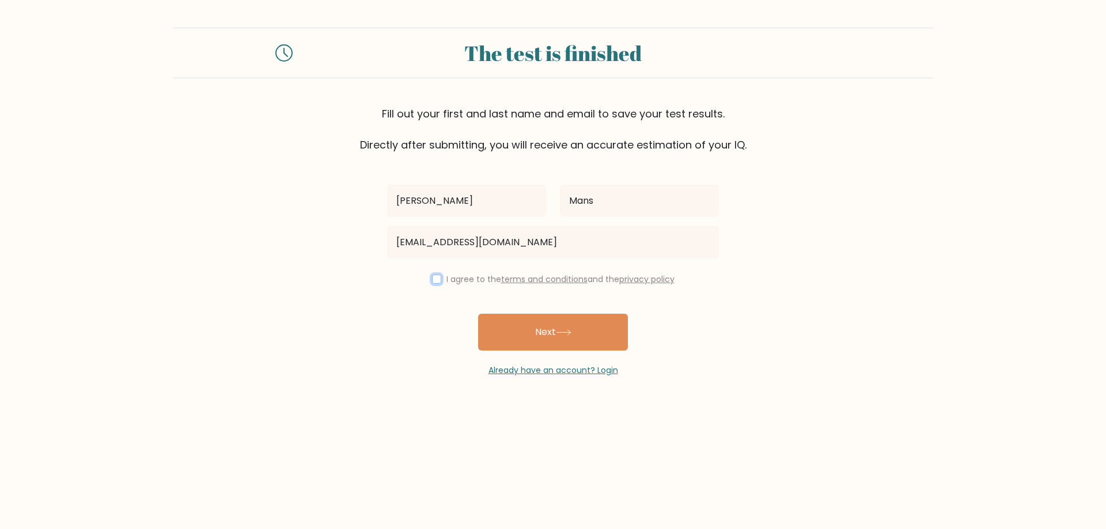
click at [432, 281] on input "checkbox" at bounding box center [436, 279] width 9 height 9
checkbox input "true"
click at [527, 326] on button "Next" at bounding box center [553, 332] width 150 height 37
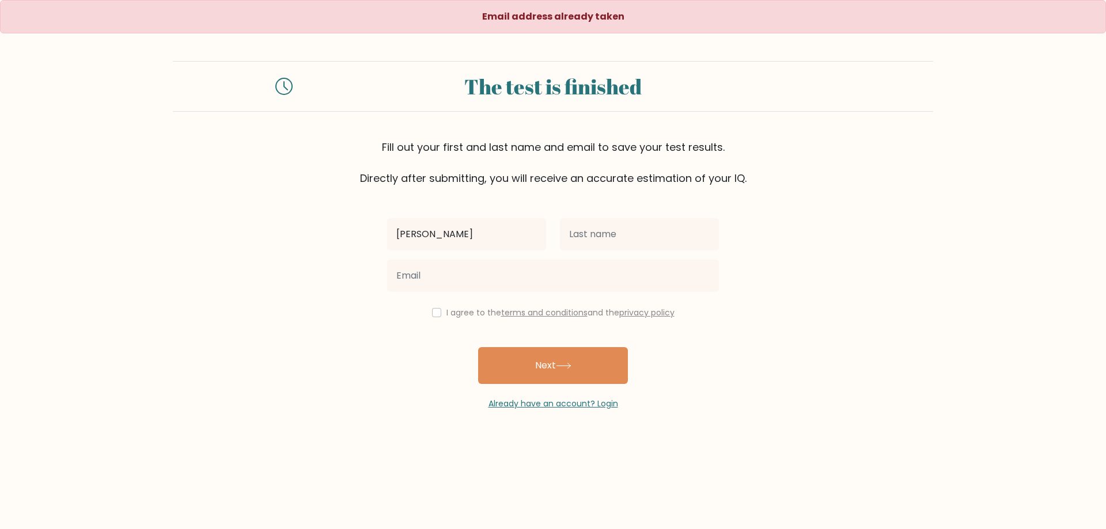
type input "[PERSON_NAME]"
type input "Mans"
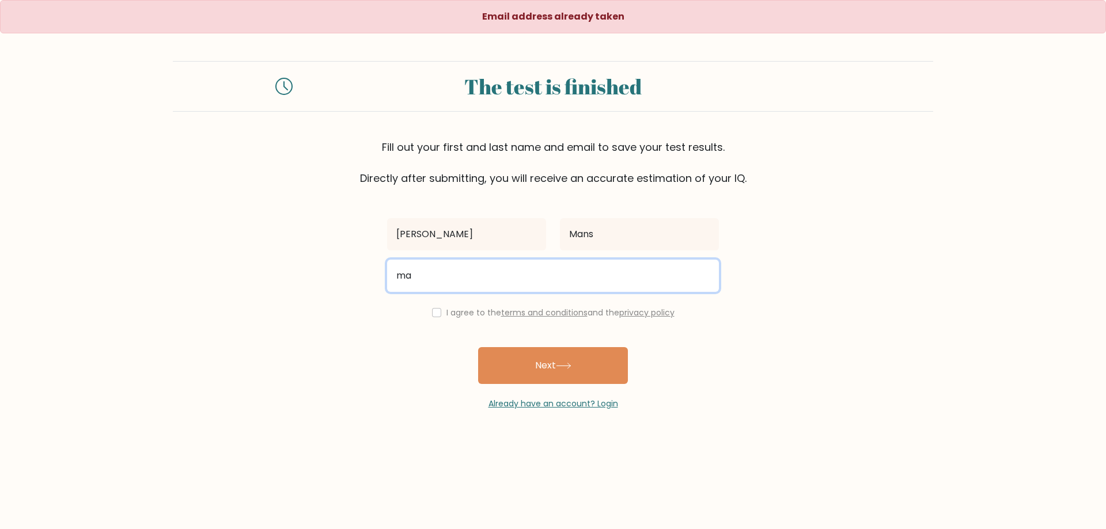
type input "m"
type input "fir4@onet.pl"
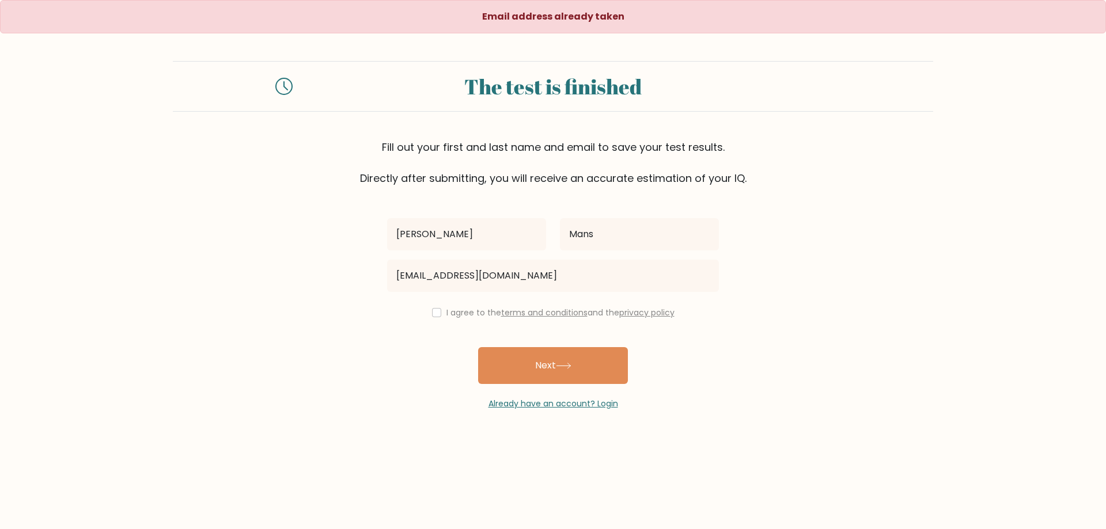
click at [446, 315] on label "I agree to the terms and conditions and the privacy policy" at bounding box center [560, 313] width 228 height 12
click at [438, 314] on input "checkbox" at bounding box center [436, 312] width 9 height 9
checkbox input "true"
click at [507, 358] on button "Next" at bounding box center [553, 365] width 150 height 37
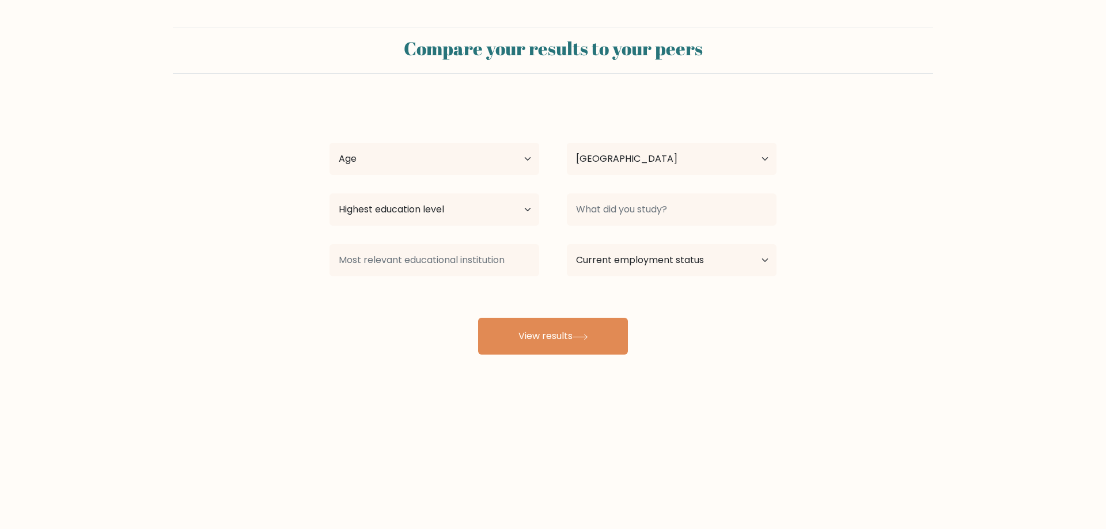
select select "PL"
click at [482, 207] on select "Highest education level No schooling Primary Lower Secondary Upper Secondary Oc…" at bounding box center [434, 209] width 210 height 32
select select "masters_degree"
click at [329, 193] on select "Highest education level No schooling Primary Lower Secondary Upper Secondary Oc…" at bounding box center [434, 209] width 210 height 32
click at [635, 214] on input at bounding box center [672, 209] width 210 height 32
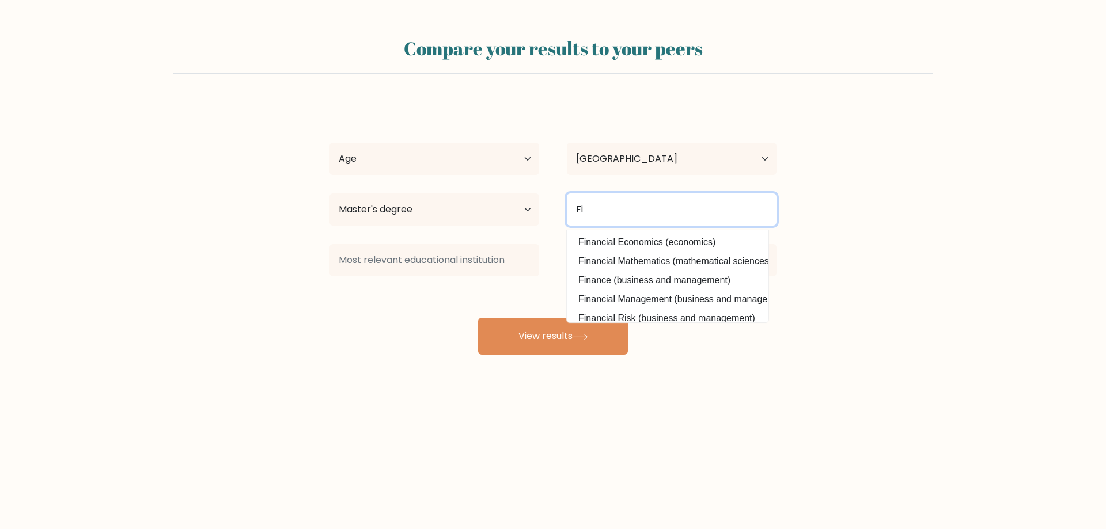
type input "F"
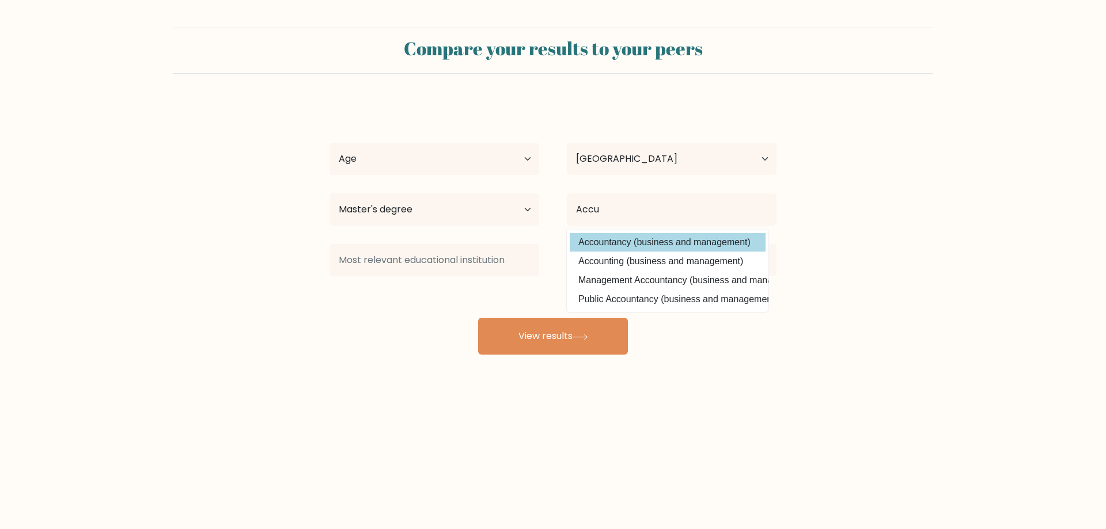
click at [624, 249] on option "Accountancy (business and management)" at bounding box center [667, 242] width 196 height 18
type input "Accountancy"
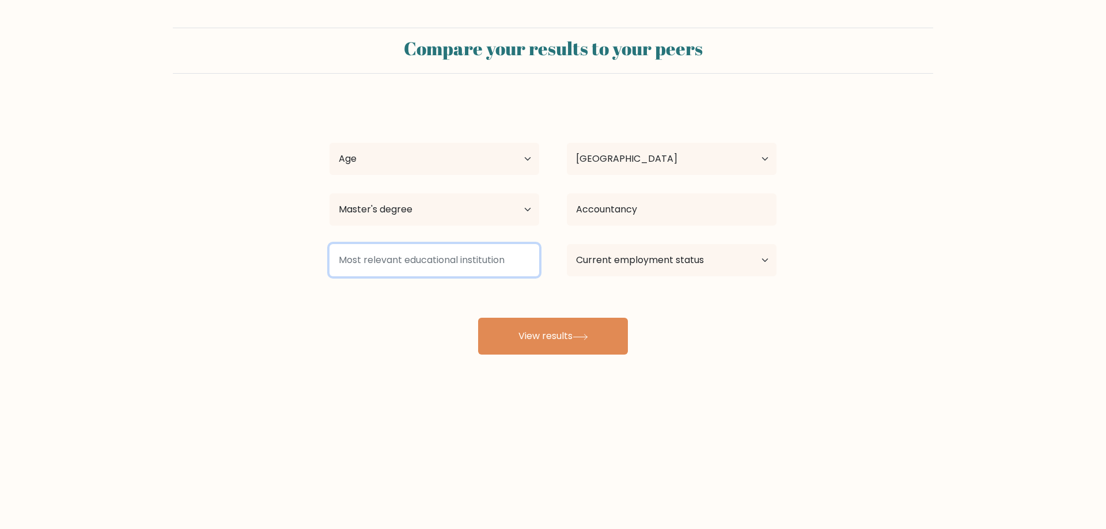
click at [430, 259] on input at bounding box center [434, 260] width 210 height 32
type input "AJP"
click at [709, 260] on select "Current employment status Employed Student Retired Other / prefer not to answer" at bounding box center [672, 260] width 210 height 32
select select "other"
click at [567, 244] on select "Current employment status Employed Student Retired Other / prefer not to answer" at bounding box center [672, 260] width 210 height 32
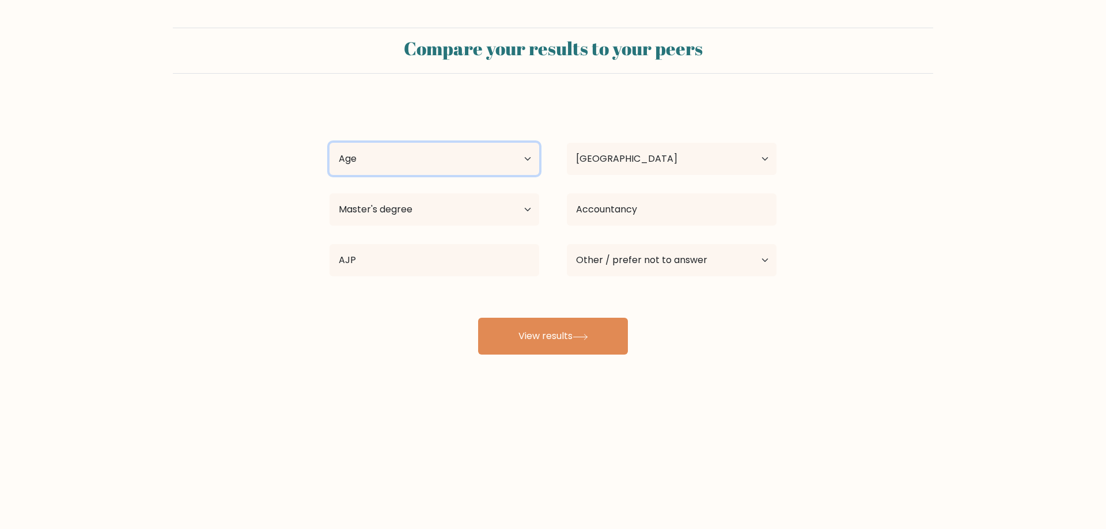
click at [477, 164] on select "Age Under 18 years old 18-24 years old 25-34 years old 35-44 years old 45-54 ye…" at bounding box center [434, 159] width 210 height 32
select select "35_44"
click at [329, 143] on select "Age Under 18 years old 18-24 years old 25-34 years old 35-44 years old 45-54 ye…" at bounding box center [434, 159] width 210 height 32
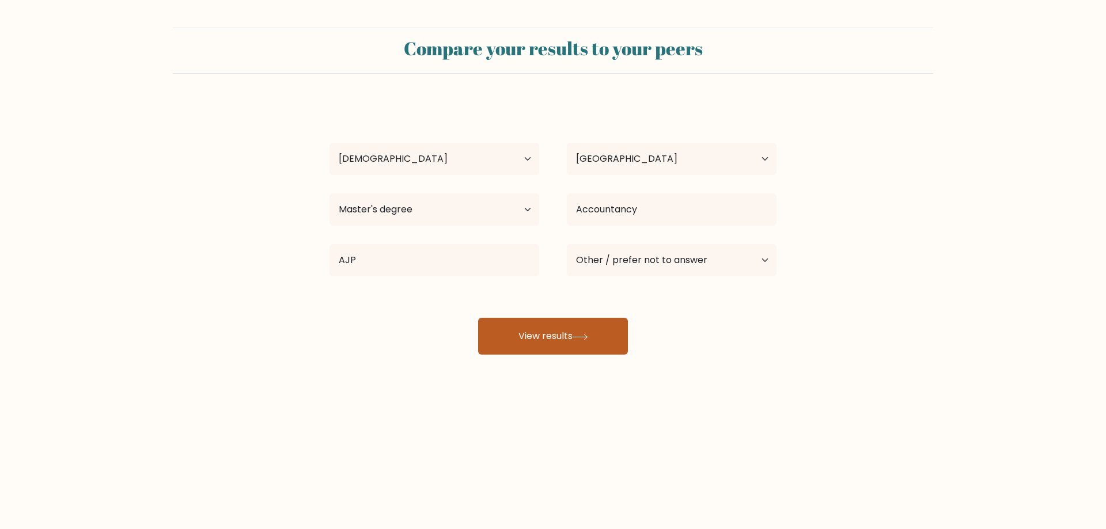
click at [535, 335] on button "View results" at bounding box center [553, 336] width 150 height 37
